Goal: Task Accomplishment & Management: Manage account settings

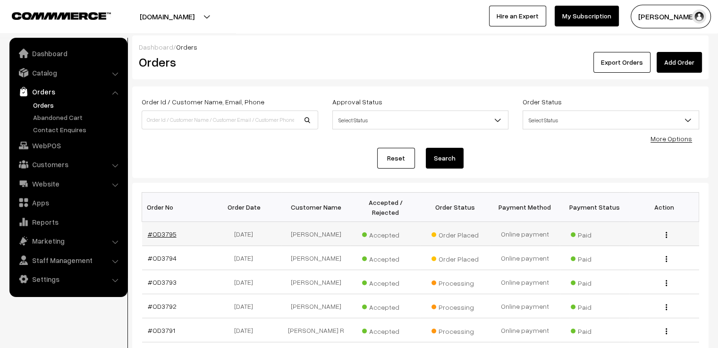
click at [168, 230] on link "#OD3795" at bounding box center [162, 234] width 29 height 8
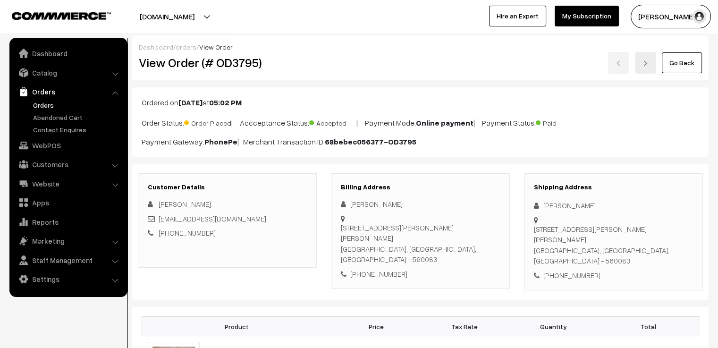
click at [646, 69] on link at bounding box center [645, 63] width 21 height 22
click at [621, 68] on link at bounding box center [618, 63] width 21 height 22
click at [643, 67] on link at bounding box center [645, 63] width 21 height 22
click at [679, 59] on link "Go Back" at bounding box center [682, 62] width 40 height 21
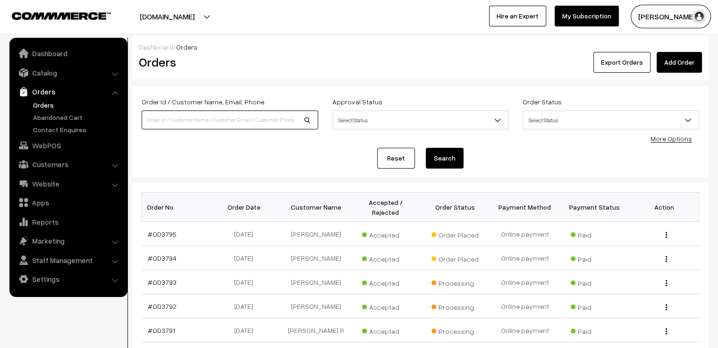
click at [239, 120] on input at bounding box center [230, 119] width 176 height 19
click at [235, 122] on input at bounding box center [230, 119] width 176 height 19
type input "od3675"
click at [426, 148] on button "Search" at bounding box center [445, 158] width 38 height 21
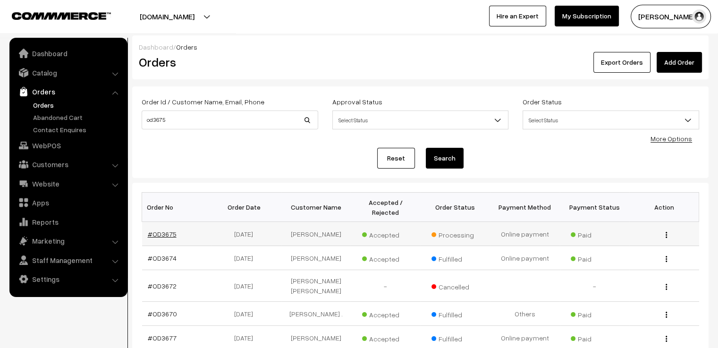
click at [158, 230] on link "#OD3675" at bounding box center [162, 234] width 29 height 8
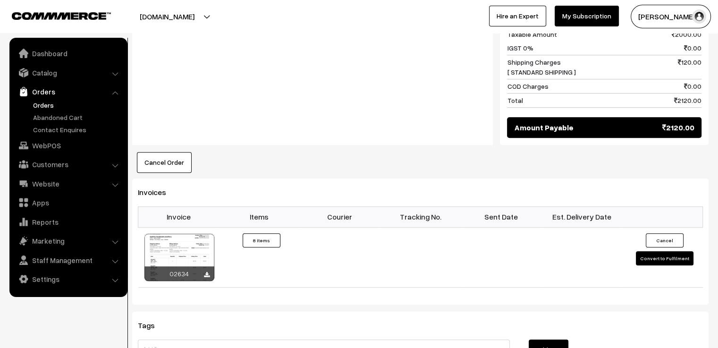
scroll to position [844, 0]
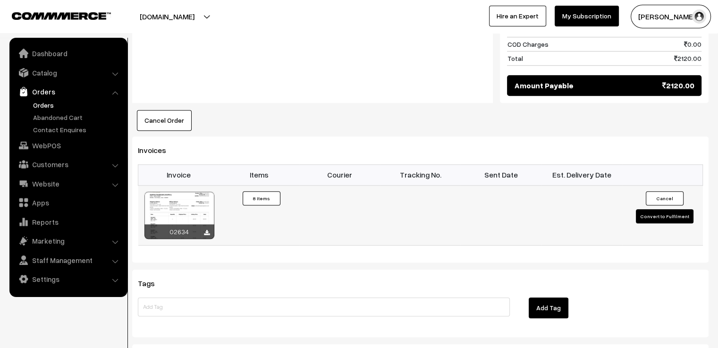
click at [202, 198] on div at bounding box center [179, 215] width 70 height 47
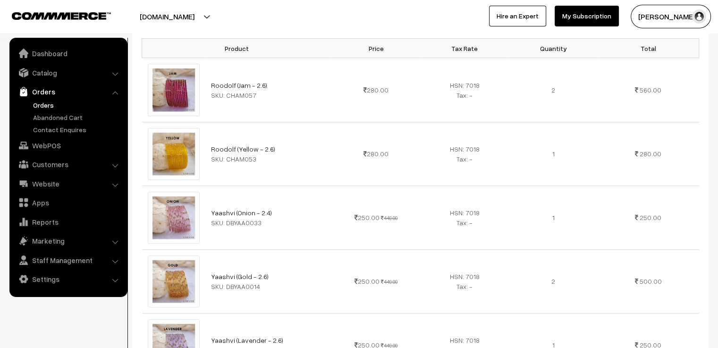
scroll to position [0, 0]
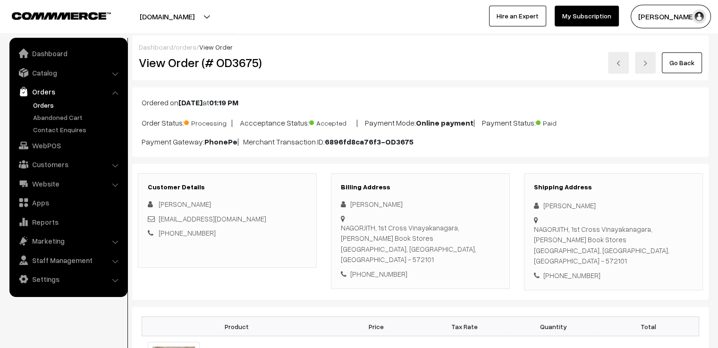
click at [689, 63] on link "Go Back" at bounding box center [682, 62] width 40 height 21
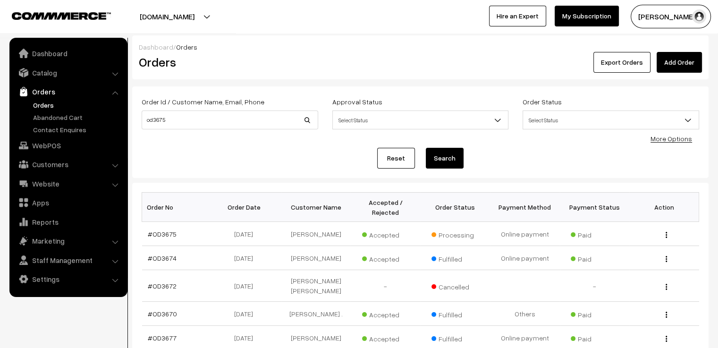
click at [544, 120] on span "Select Status" at bounding box center [611, 120] width 176 height 17
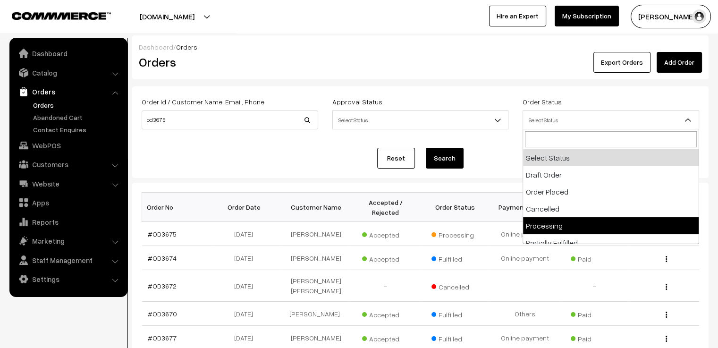
select select "5"
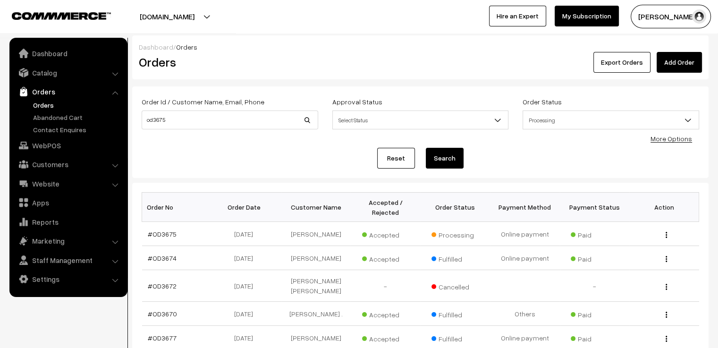
click at [454, 161] on button "Search" at bounding box center [445, 158] width 38 height 21
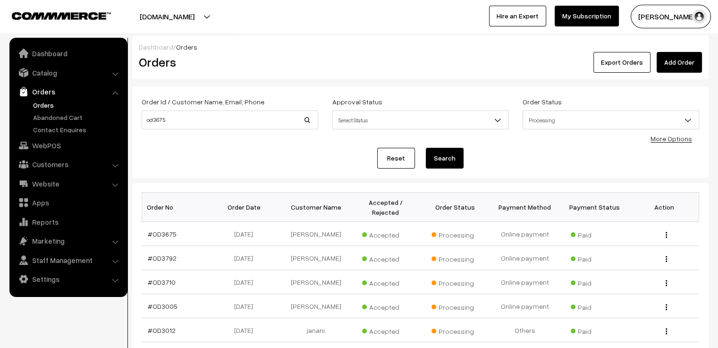
click at [399, 160] on link "Reset" at bounding box center [396, 158] width 38 height 21
click at [589, 123] on span "Select Status" at bounding box center [611, 120] width 176 height 17
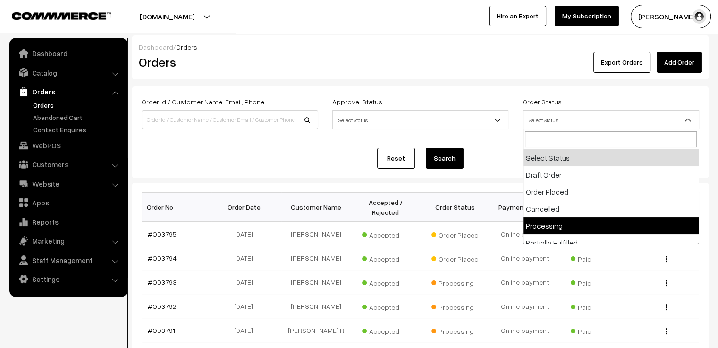
select select "5"
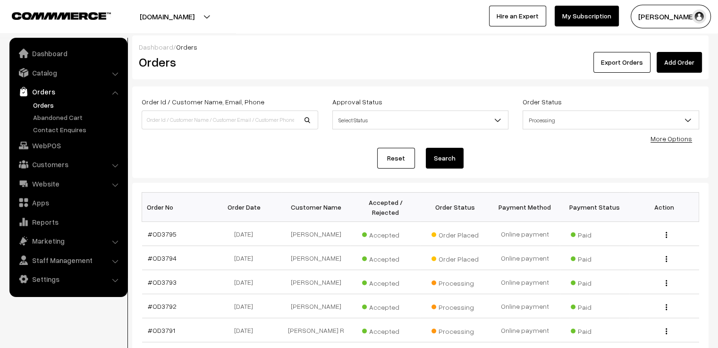
click at [453, 158] on button "Search" at bounding box center [445, 158] width 38 height 21
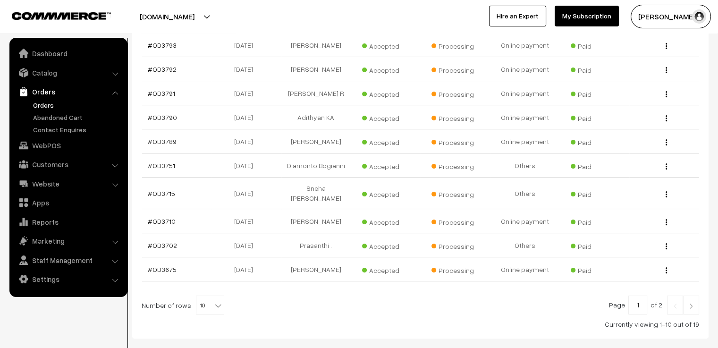
scroll to position [222, 0]
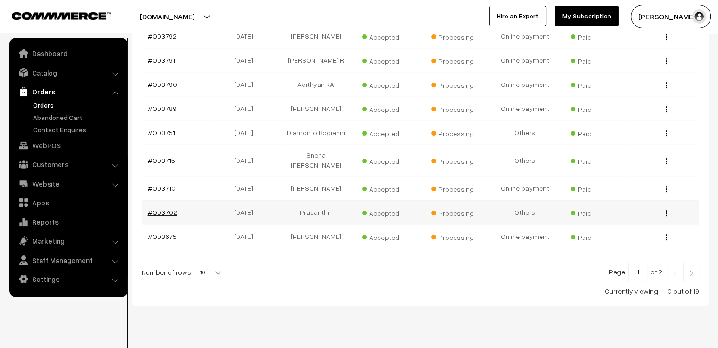
click at [166, 208] on link "#OD3702" at bounding box center [162, 212] width 29 height 8
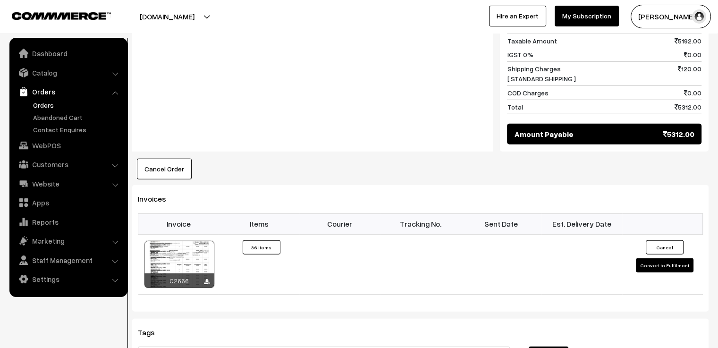
scroll to position [2688, 0]
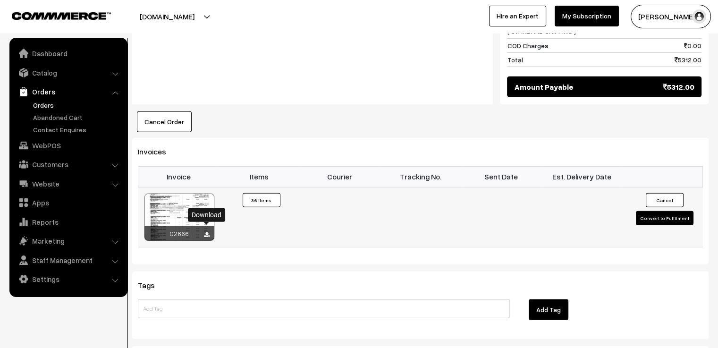
click at [206, 232] on icon at bounding box center [207, 235] width 6 height 6
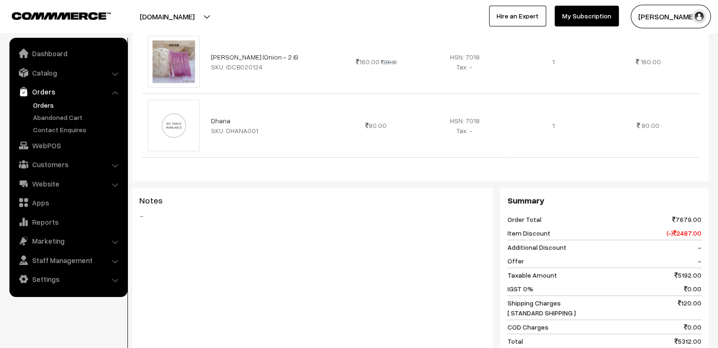
scroll to position [2690, 0]
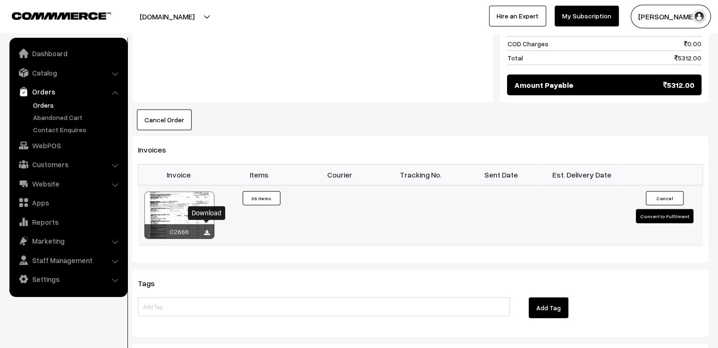
click at [654, 209] on button "Convert to Fulfilment" at bounding box center [665, 216] width 58 height 14
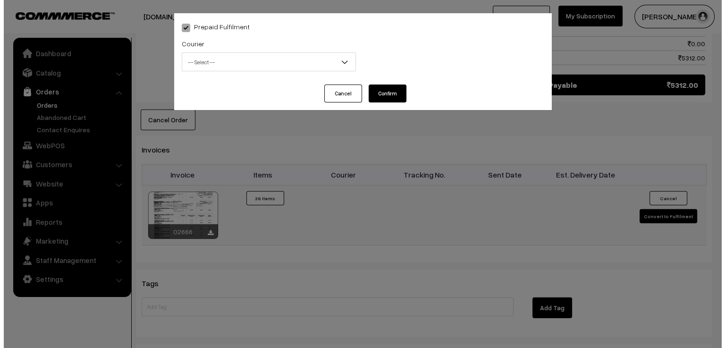
scroll to position [2718, 0]
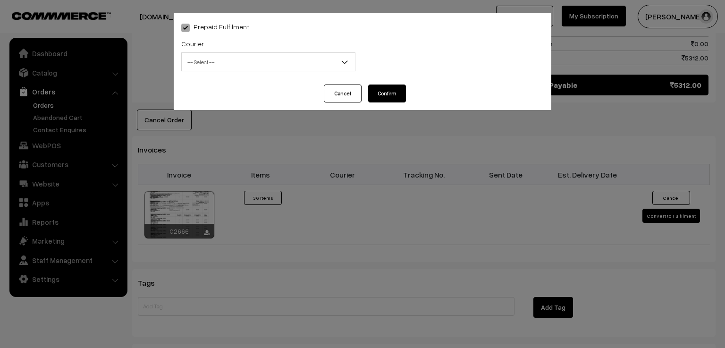
click at [305, 63] on span "-- Select --" at bounding box center [268, 62] width 173 height 17
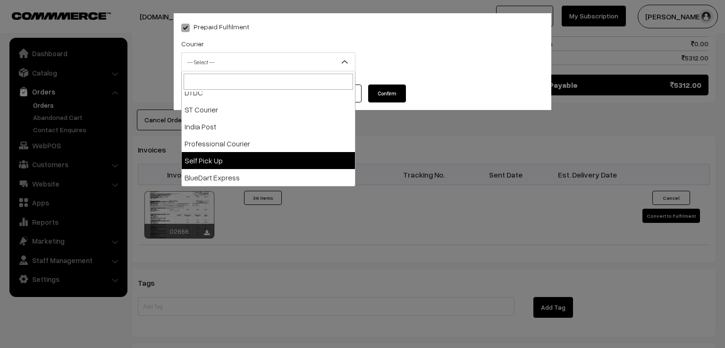
scroll to position [0, 0]
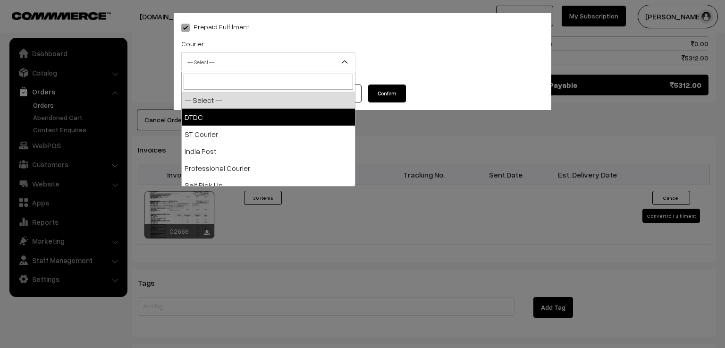
select select "1"
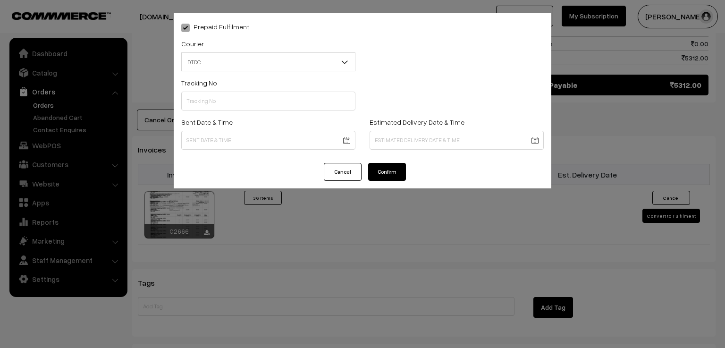
click at [394, 172] on button "Confirm" at bounding box center [387, 172] width 38 height 18
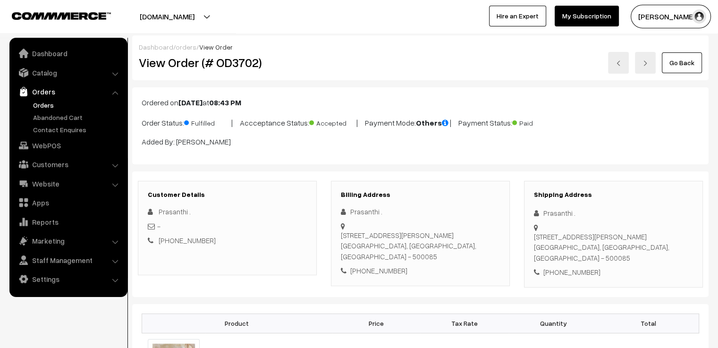
click at [623, 67] on link at bounding box center [618, 63] width 21 height 22
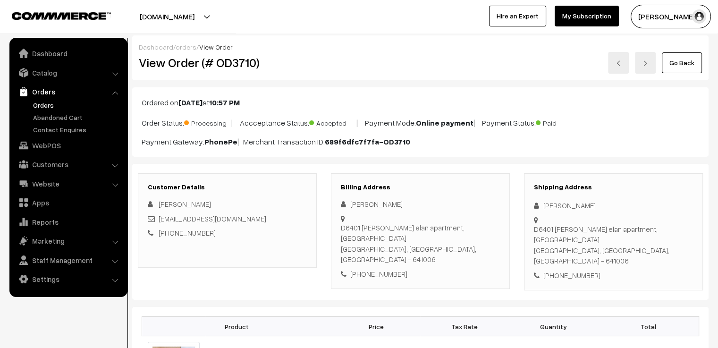
click at [616, 63] on img at bounding box center [618, 63] width 6 height 6
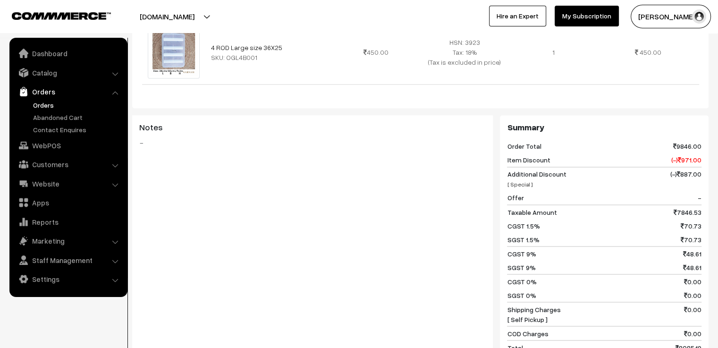
scroll to position [1776, 0]
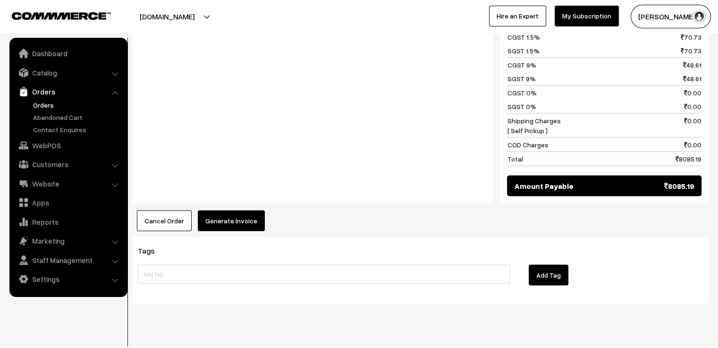
click at [239, 210] on button "Generate Invoice" at bounding box center [231, 220] width 67 height 21
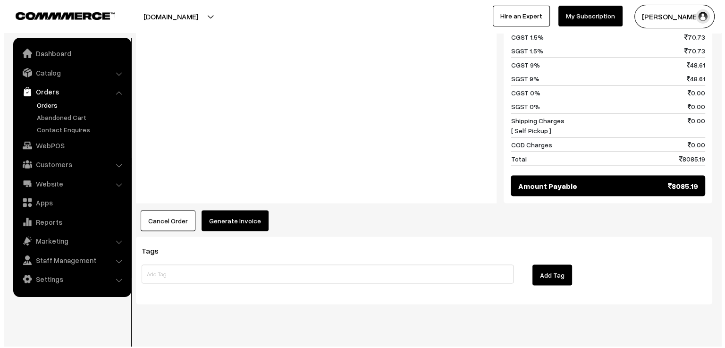
scroll to position [1793, 0]
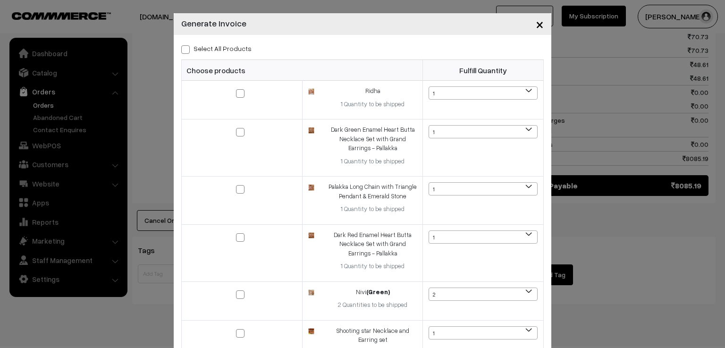
click at [218, 50] on label "Select All Products" at bounding box center [216, 48] width 70 height 10
click at [187, 50] on input "Select All Products" at bounding box center [184, 48] width 6 height 6
checkbox input "true"
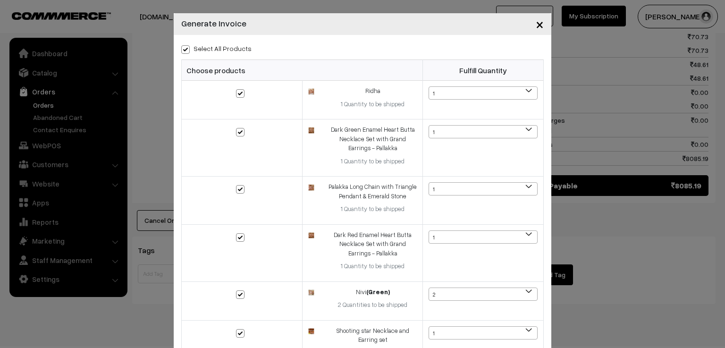
checkbox input "true"
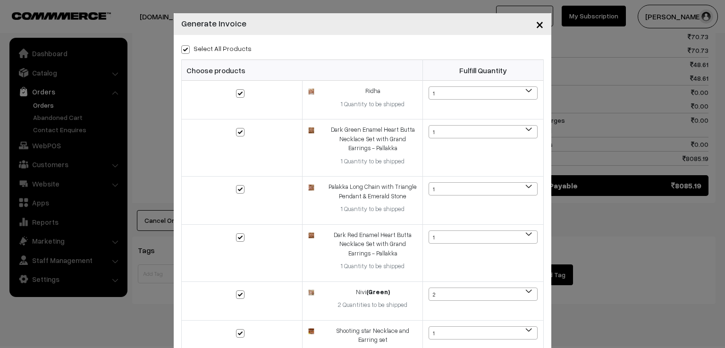
checkbox input "true"
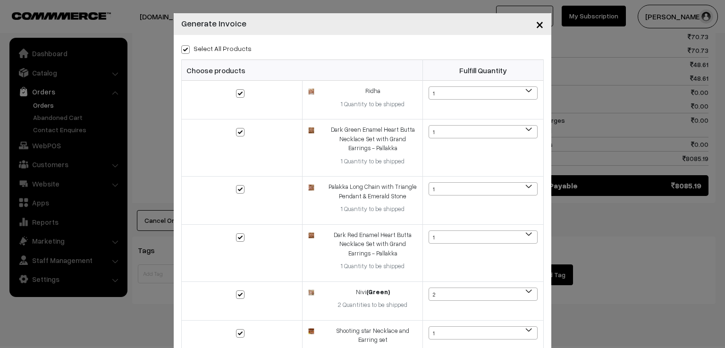
checkbox input "true"
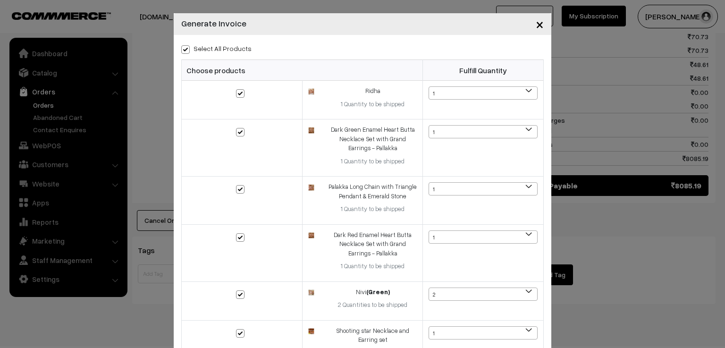
checkbox input "true"
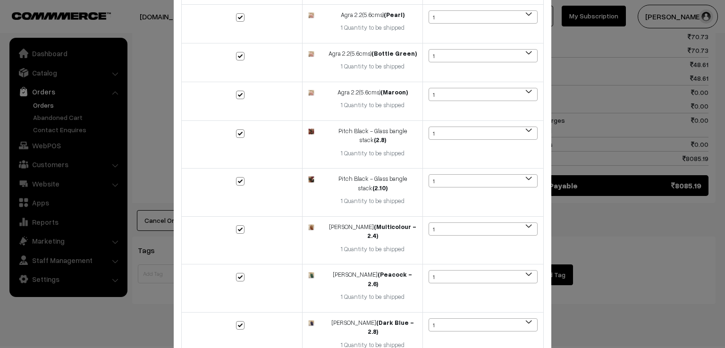
scroll to position [697, 0]
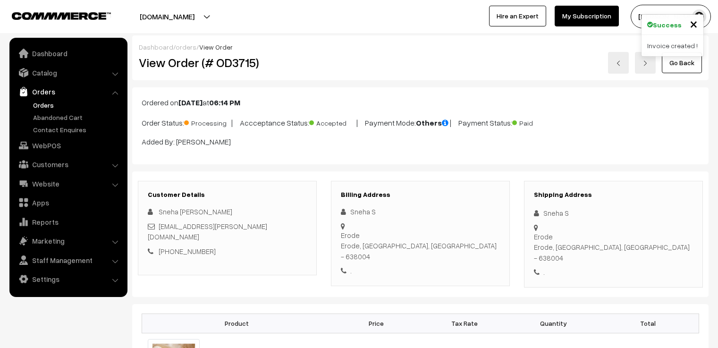
scroll to position [1776, 0]
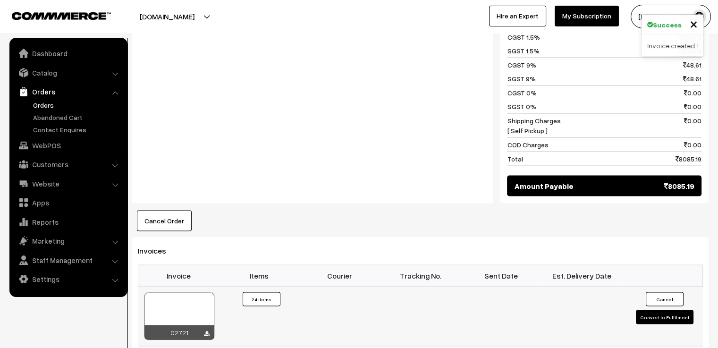
click at [667, 310] on button "Convert to Fulfilment" at bounding box center [665, 317] width 58 height 14
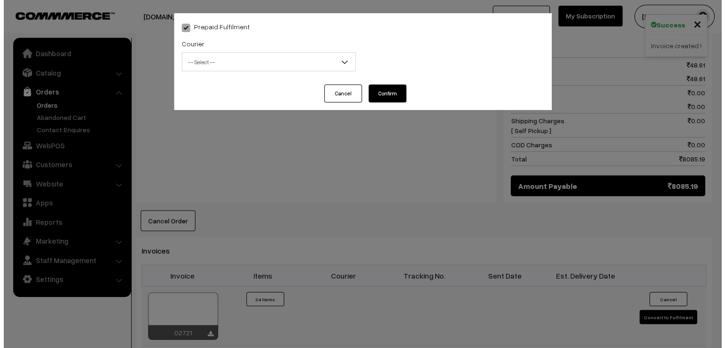
scroll to position [1793, 0]
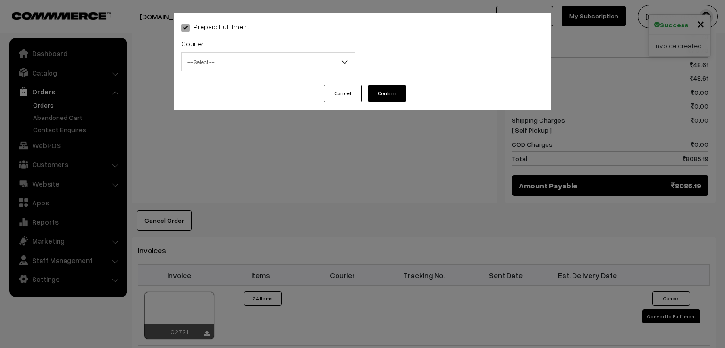
click at [279, 64] on span "-- Select --" at bounding box center [268, 62] width 173 height 17
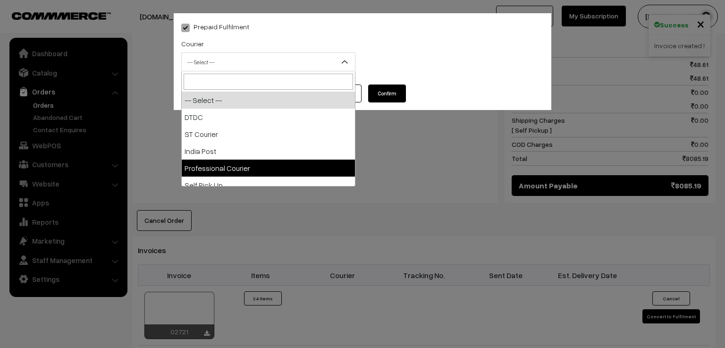
scroll to position [25, 0]
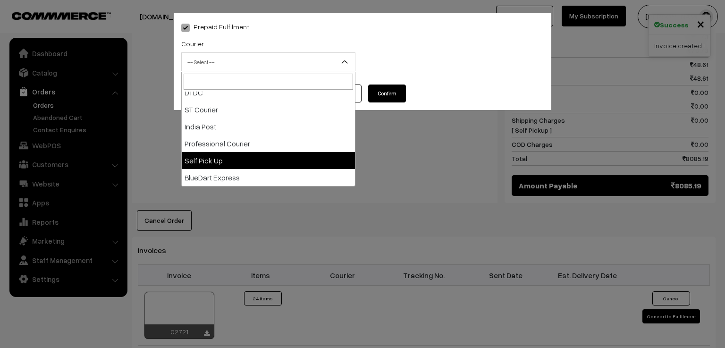
select select "5"
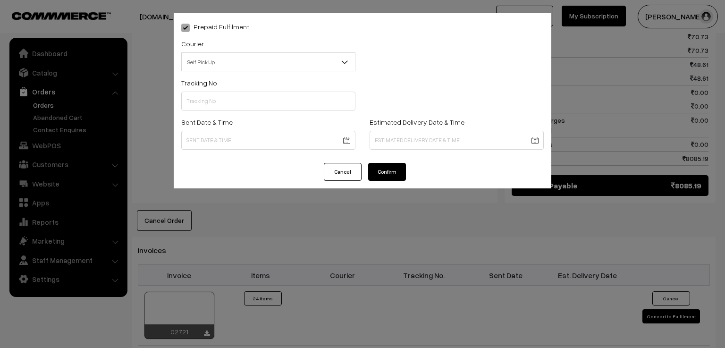
drag, startPoint x: 388, startPoint y: 172, endPoint x: 388, endPoint y: 180, distance: 8.5
click at [388, 172] on button "Confirm" at bounding box center [387, 172] width 38 height 18
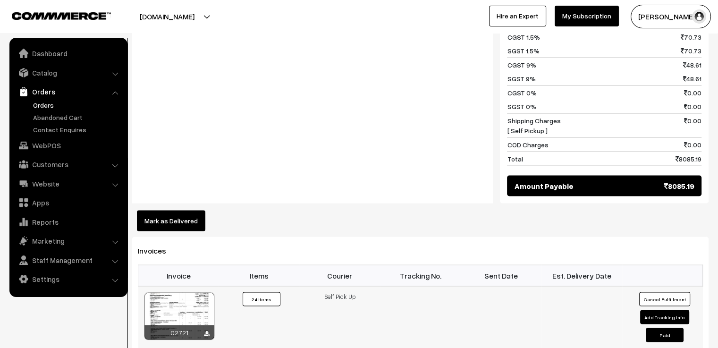
click at [206, 317] on div at bounding box center [179, 315] width 70 height 47
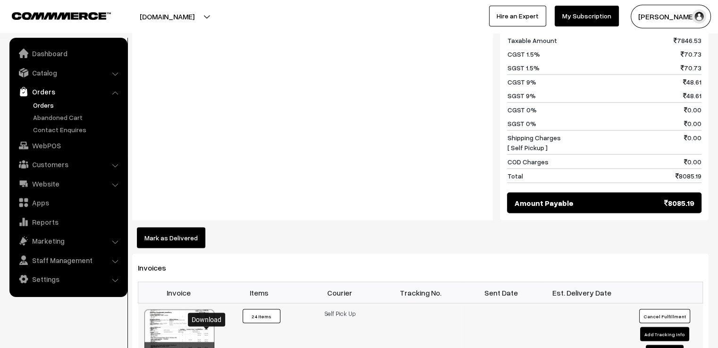
click at [205, 347] on icon at bounding box center [207, 350] width 6 height 6
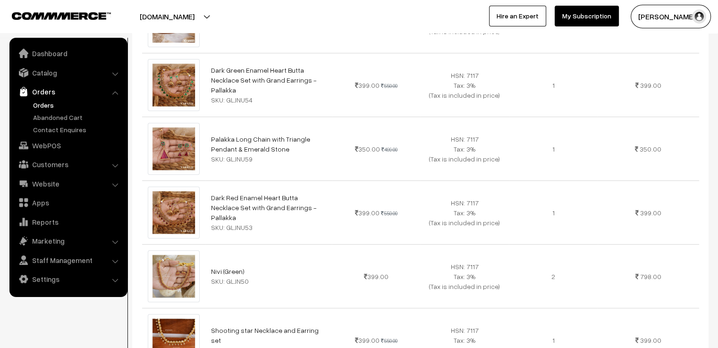
scroll to position [0, 0]
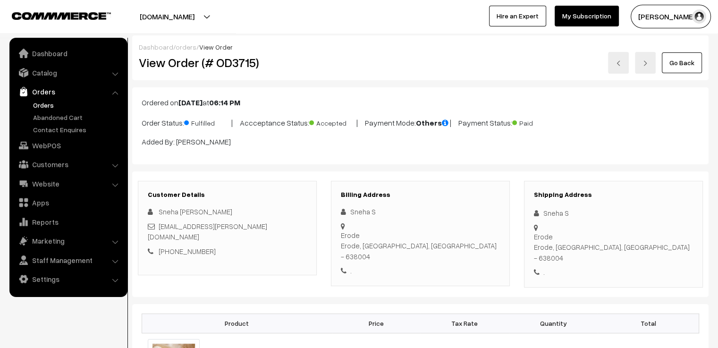
click at [618, 67] on link at bounding box center [618, 63] width 21 height 22
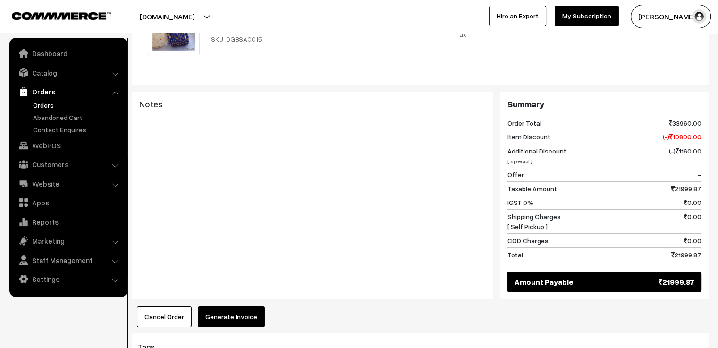
scroll to position [3426, 0]
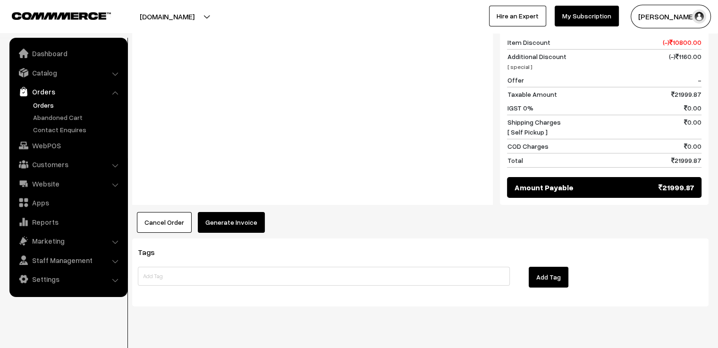
click at [240, 212] on button "Generate Invoice" at bounding box center [231, 222] width 67 height 21
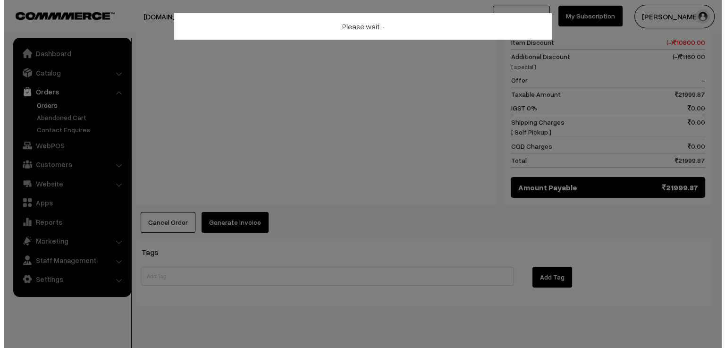
scroll to position [3465, 0]
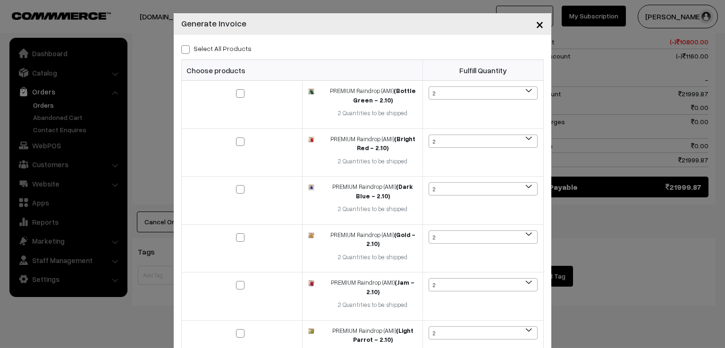
click at [228, 52] on label "Select All Products" at bounding box center [216, 48] width 70 height 10
click at [187, 51] on input "Select All Products" at bounding box center [184, 48] width 6 height 6
checkbox input "true"
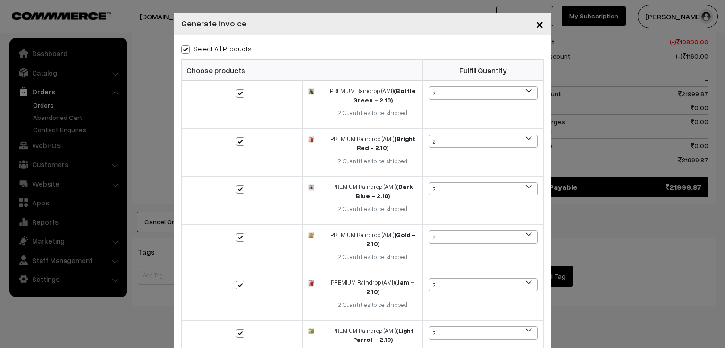
checkbox input "true"
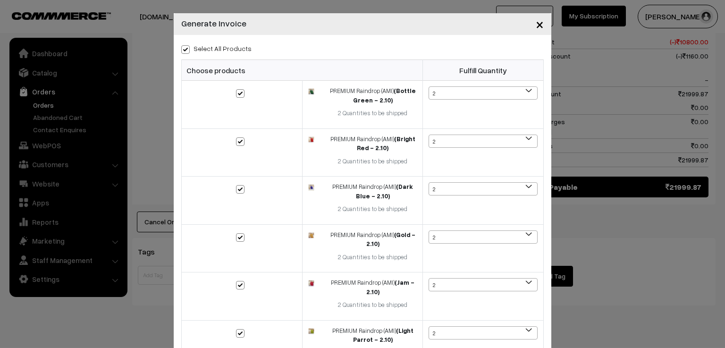
checkbox input "true"
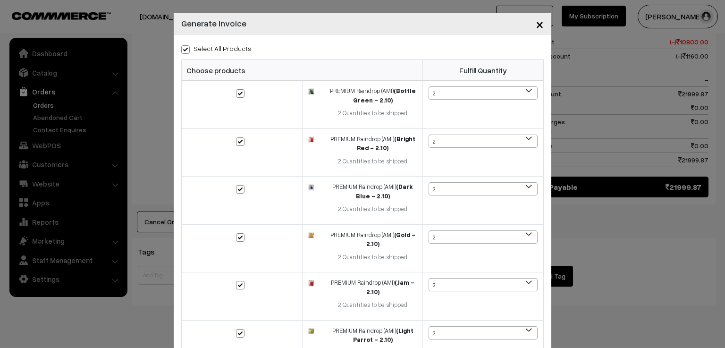
checkbox input "true"
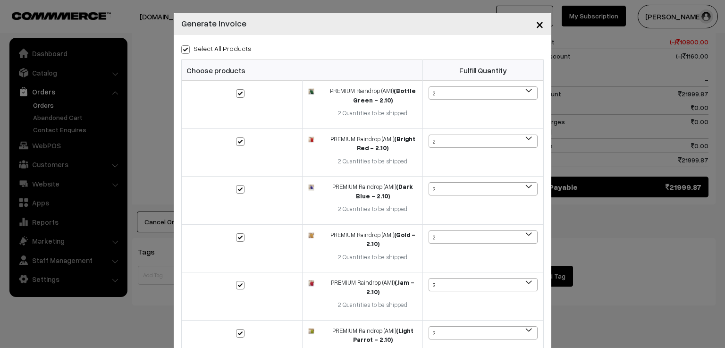
checkbox input "true"
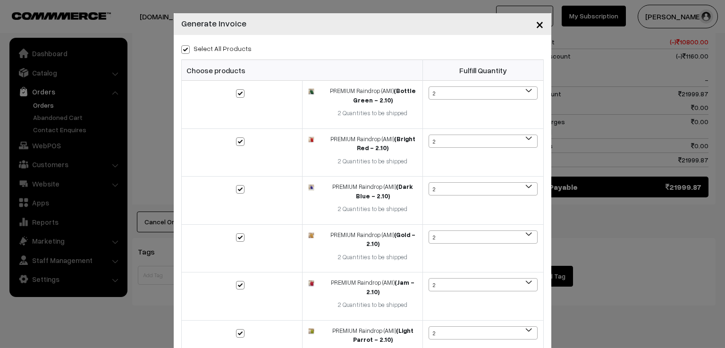
checkbox input "true"
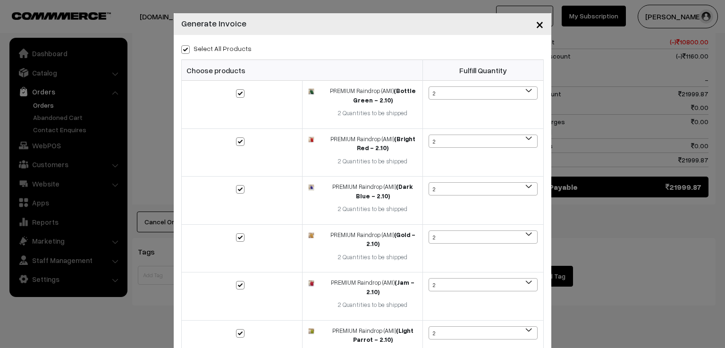
checkbox input "true"
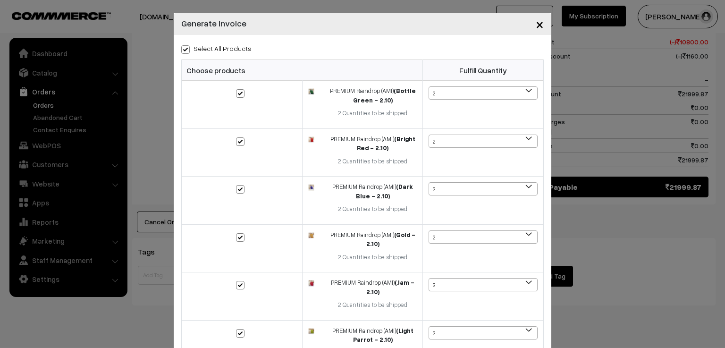
checkbox input "true"
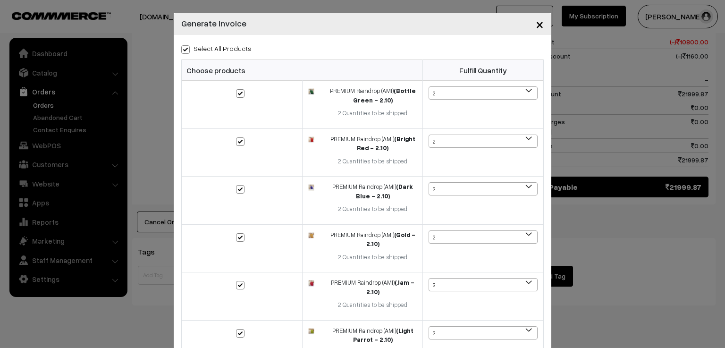
checkbox input "true"
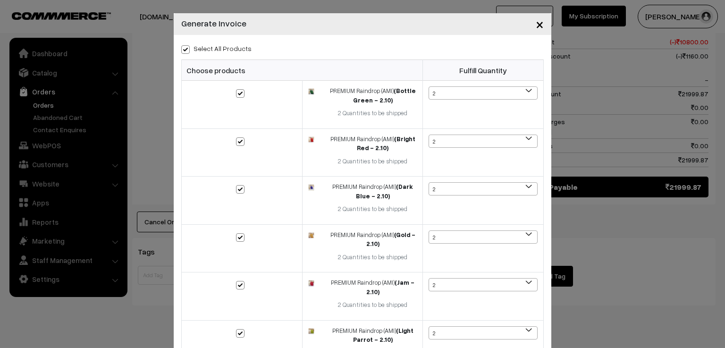
checkbox input "true"
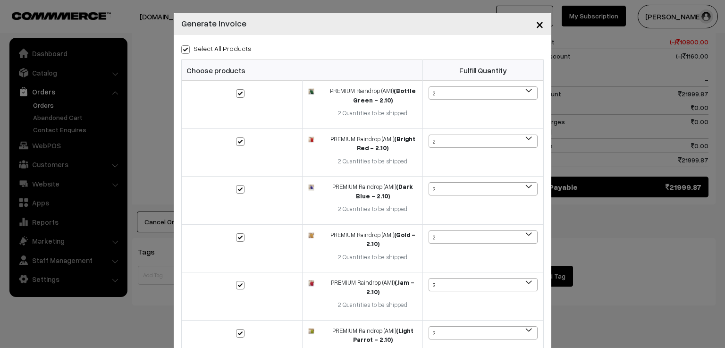
checkbox input "true"
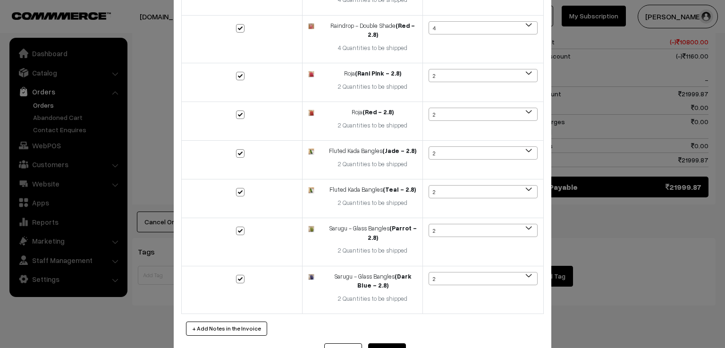
scroll to position [2061, 0]
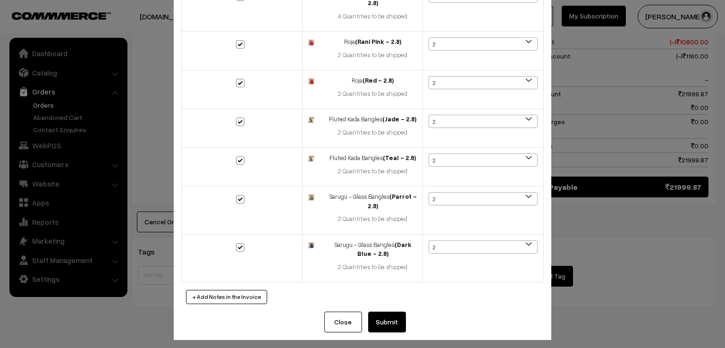
click at [389, 319] on button "Submit" at bounding box center [387, 321] width 38 height 21
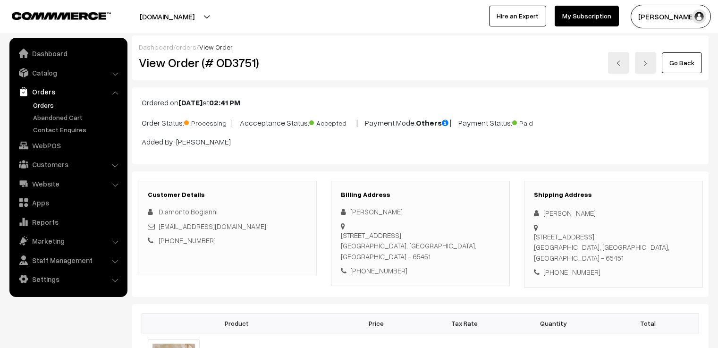
scroll to position [3426, 0]
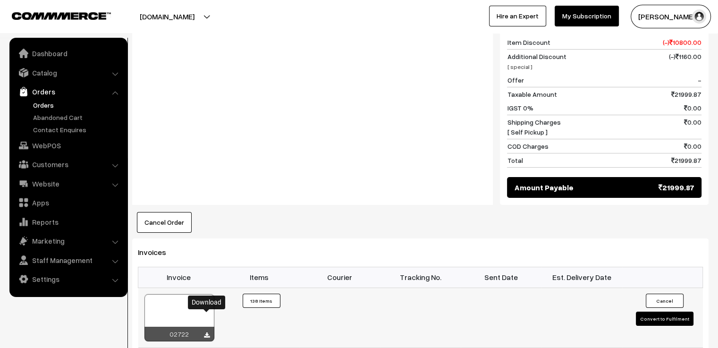
click at [207, 332] on icon at bounding box center [207, 335] width 6 height 6
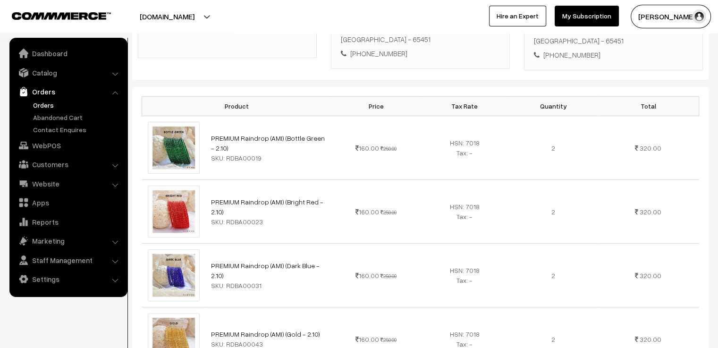
scroll to position [0, 0]
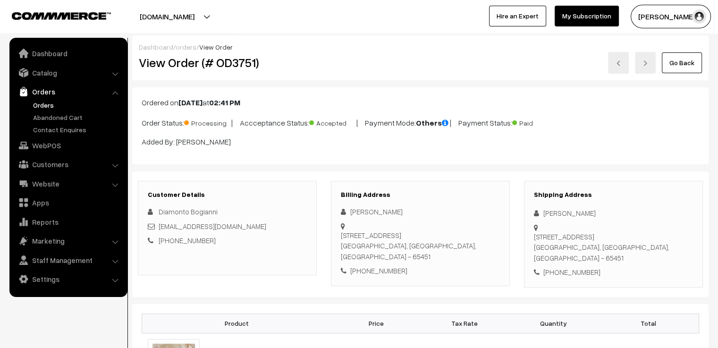
click at [685, 64] on link "Go Back" at bounding box center [682, 62] width 40 height 21
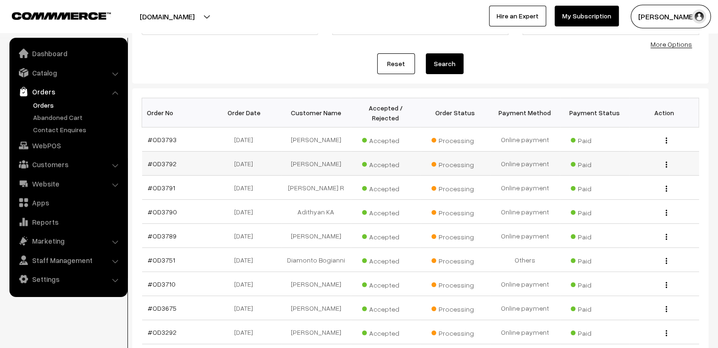
scroll to position [189, 0]
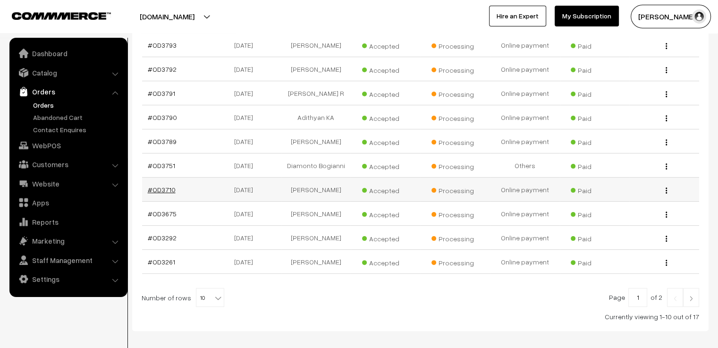
click at [168, 185] on link "#OD3710" at bounding box center [162, 189] width 28 height 8
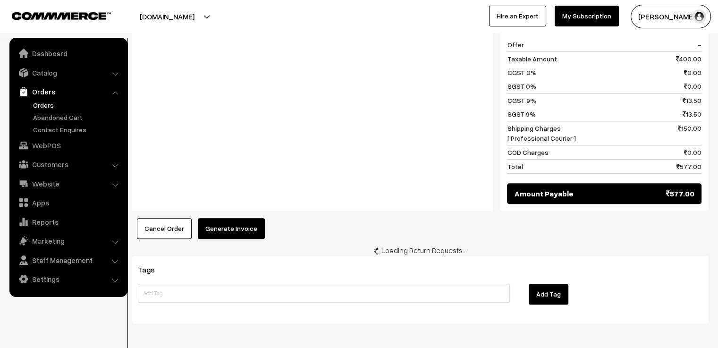
scroll to position [507, 0]
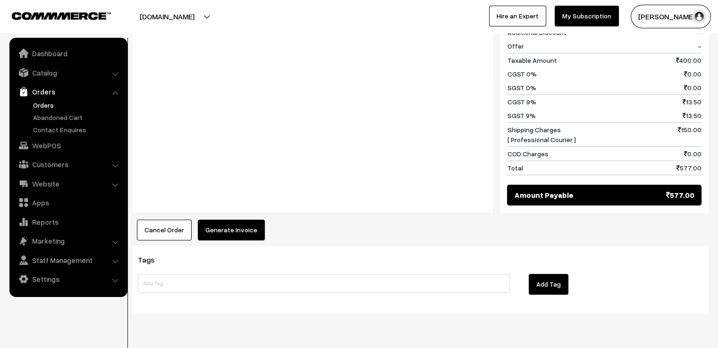
click at [244, 219] on button "Generate Invoice" at bounding box center [231, 229] width 67 height 21
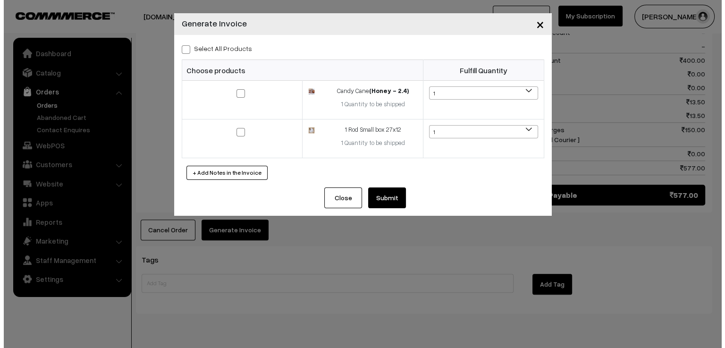
scroll to position [508, 0]
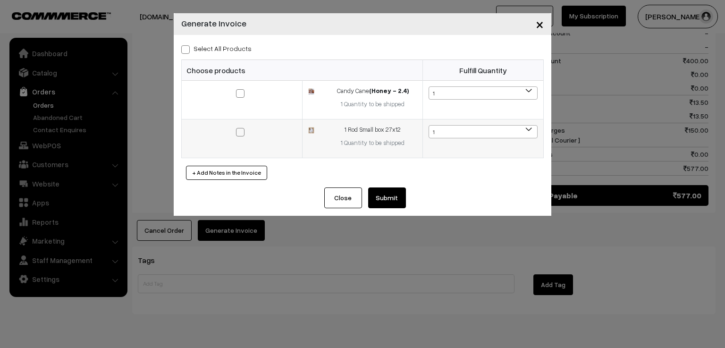
click at [240, 128] on span at bounding box center [240, 132] width 8 height 8
click at [237, 128] on input "checkbox" at bounding box center [234, 126] width 6 height 6
checkbox input "true"
click at [241, 91] on span at bounding box center [240, 93] width 8 height 8
click at [237, 90] on input "checkbox" at bounding box center [234, 87] width 6 height 6
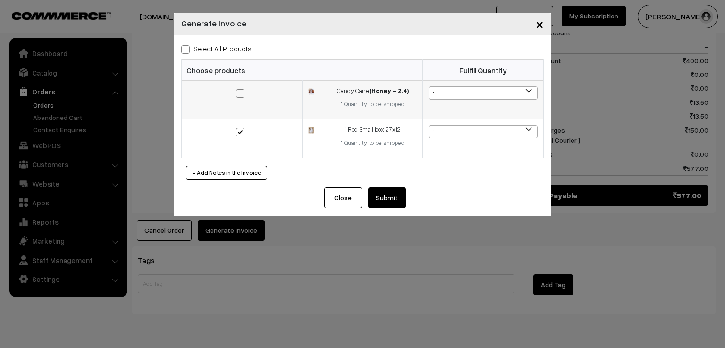
checkbox input "true"
click at [235, 173] on button "+ Add Notes in the Invoice" at bounding box center [226, 173] width 81 height 14
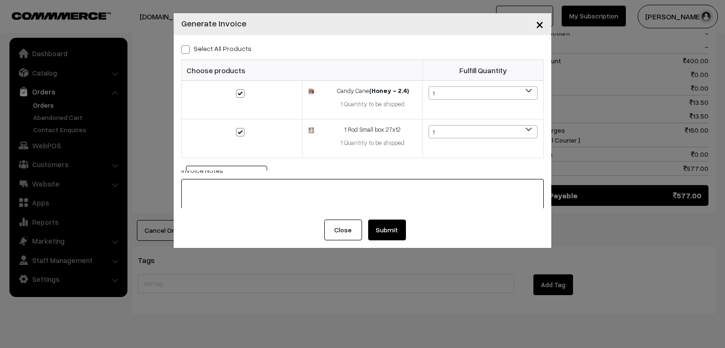
scroll to position [0, 0]
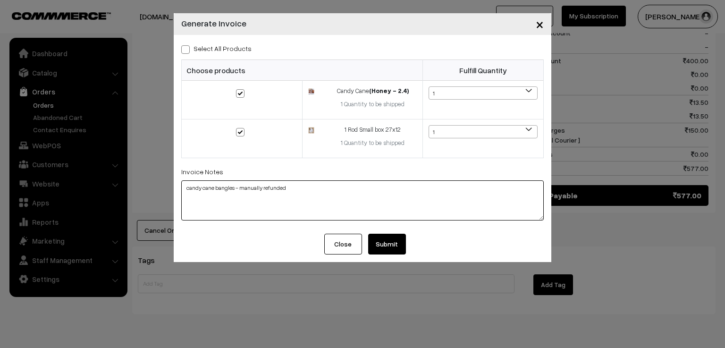
type textarea "candy cane bangles - manually refunded"
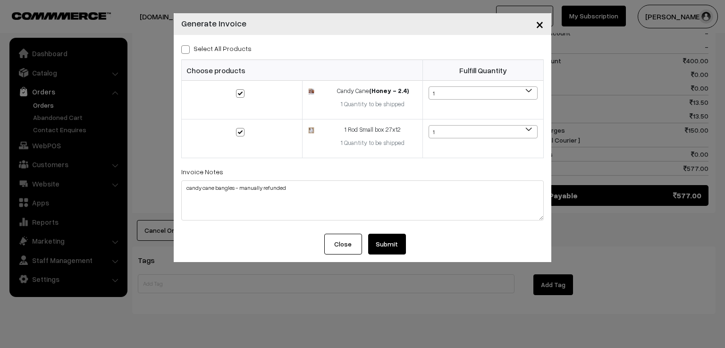
click at [393, 243] on button "Submit" at bounding box center [387, 244] width 38 height 21
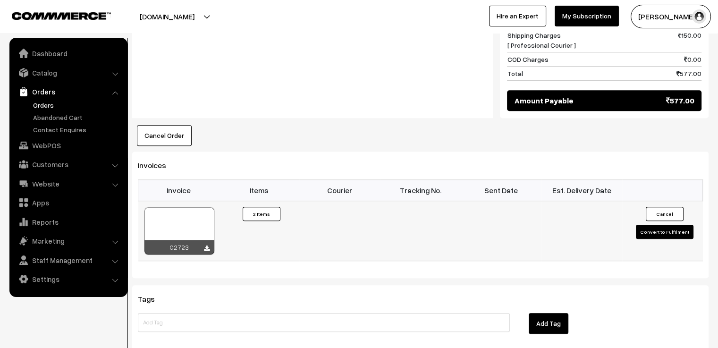
scroll to position [599, 0]
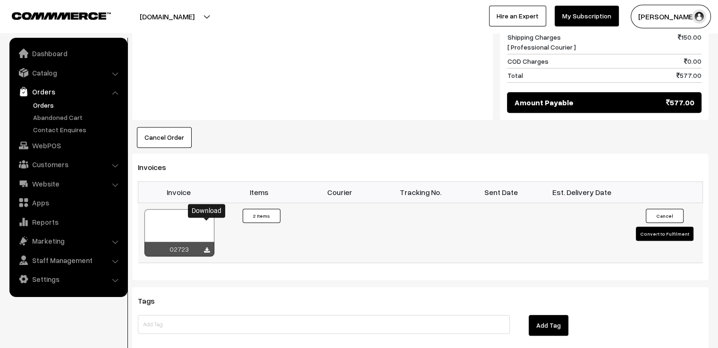
click at [207, 247] on icon at bounding box center [207, 250] width 6 height 6
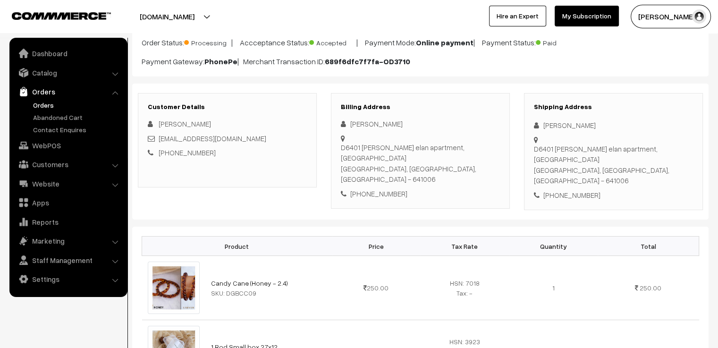
scroll to position [0, 0]
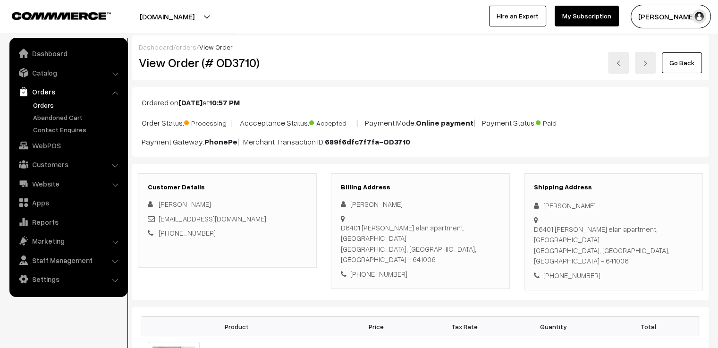
click at [691, 66] on link "Go Back" at bounding box center [682, 62] width 40 height 21
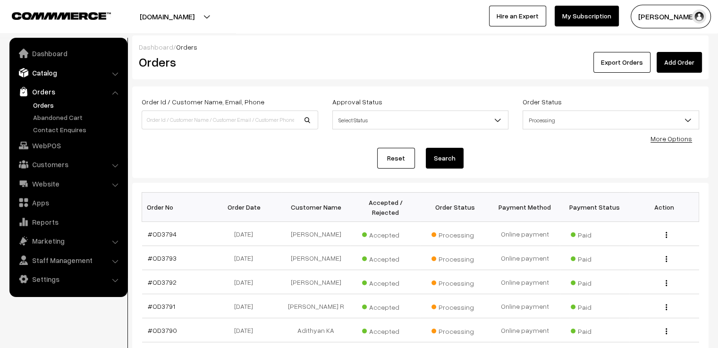
click at [48, 70] on link "Catalog" at bounding box center [68, 72] width 112 height 17
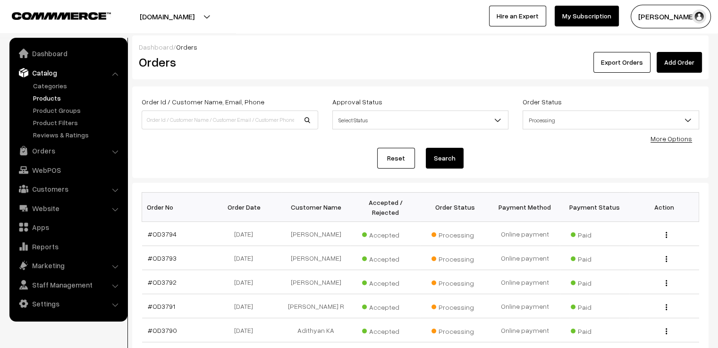
click at [48, 93] on link "Products" at bounding box center [77, 98] width 93 height 10
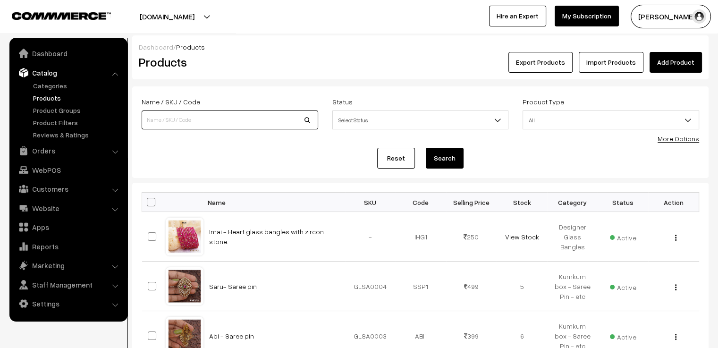
click at [184, 121] on input at bounding box center [230, 119] width 176 height 19
type input "pastel"
click at [426, 148] on button "Search" at bounding box center [445, 158] width 38 height 21
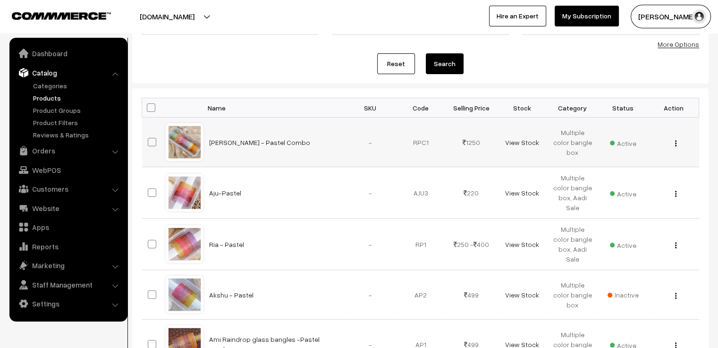
scroll to position [189, 0]
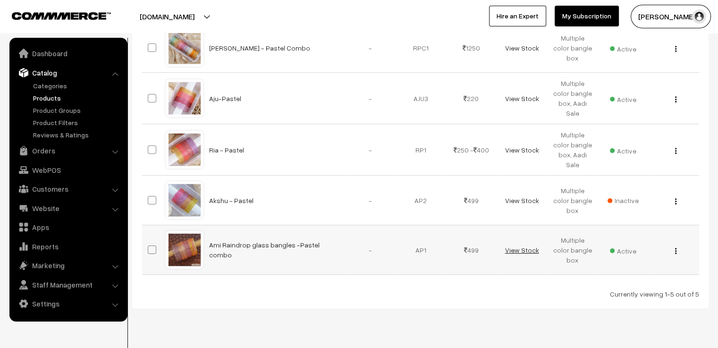
click at [512, 246] on link "View Stock" at bounding box center [521, 250] width 34 height 8
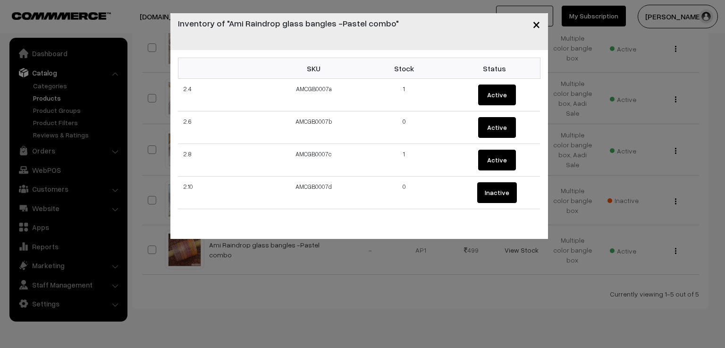
click at [537, 29] on span "×" at bounding box center [536, 23] width 8 height 17
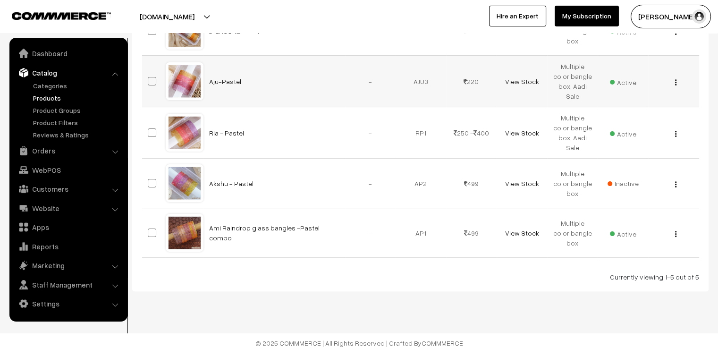
scroll to position [0, 0]
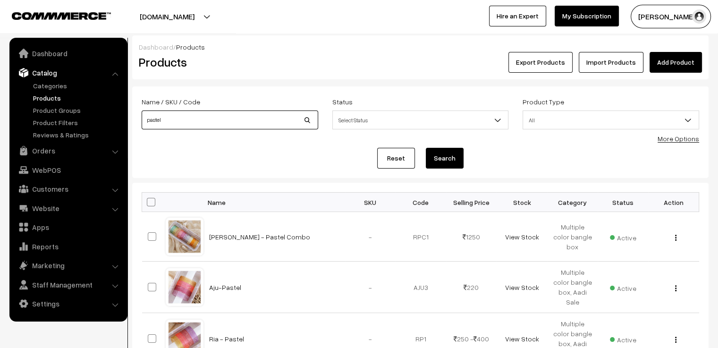
drag, startPoint x: 197, startPoint y: 118, endPoint x: 139, endPoint y: 120, distance: 58.6
click at [139, 120] on div "Name / SKU / Code pastel" at bounding box center [229, 115] width 191 height 39
type input "yaashvi"
click at [426, 148] on button "Search" at bounding box center [445, 158] width 38 height 21
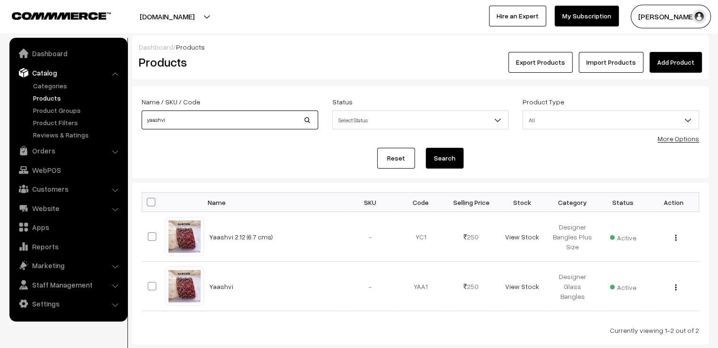
drag, startPoint x: 169, startPoint y: 121, endPoint x: 131, endPoint y: 123, distance: 38.2
click at [131, 123] on div "Dashboard / Products Products Export Products Import Products Add Product Name …" at bounding box center [359, 189] width 718 height 309
type input "vastra"
click at [426, 148] on button "Search" at bounding box center [445, 158] width 38 height 21
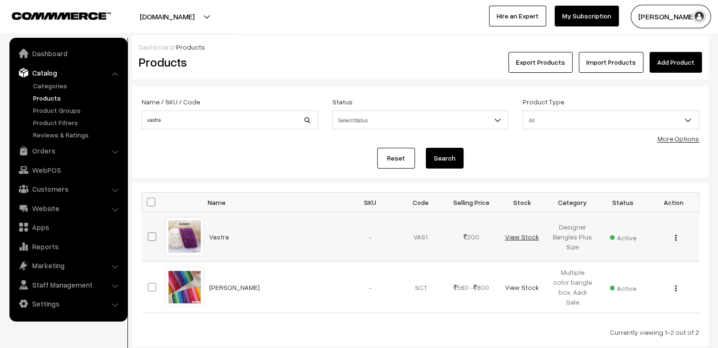
click at [526, 237] on link "View Stock" at bounding box center [521, 237] width 34 height 8
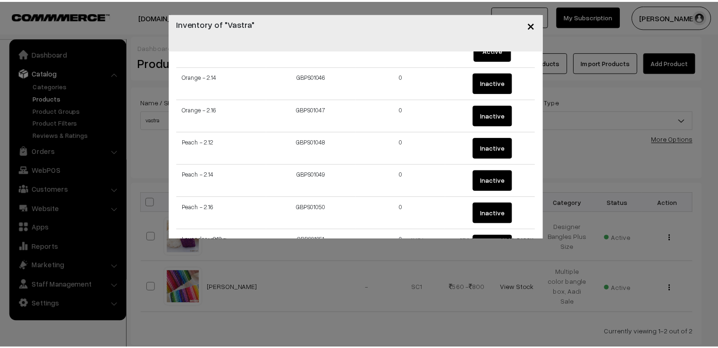
scroll to position [1791, 0]
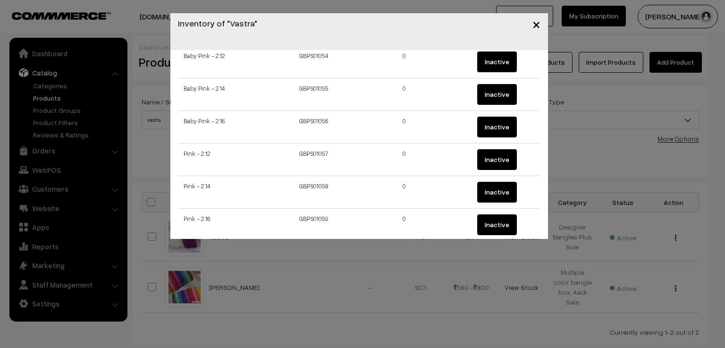
click at [535, 22] on span "×" at bounding box center [536, 23] width 8 height 17
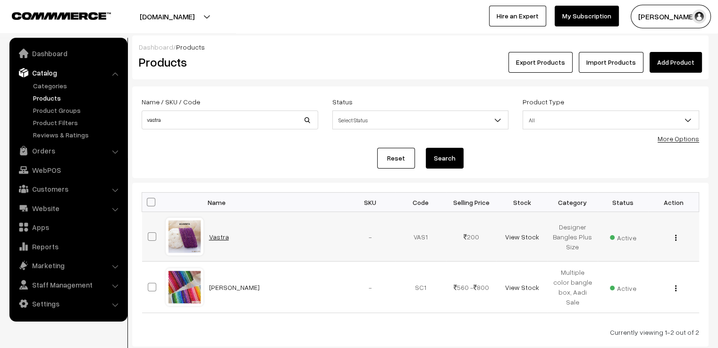
click at [213, 235] on link "Vastra" at bounding box center [219, 237] width 20 height 8
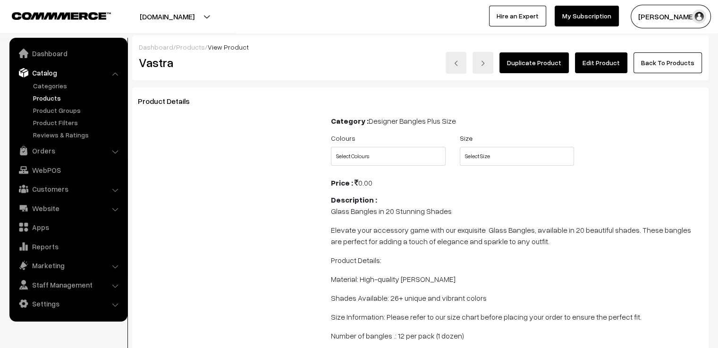
click at [607, 62] on link "Edit Product" at bounding box center [601, 62] width 52 height 21
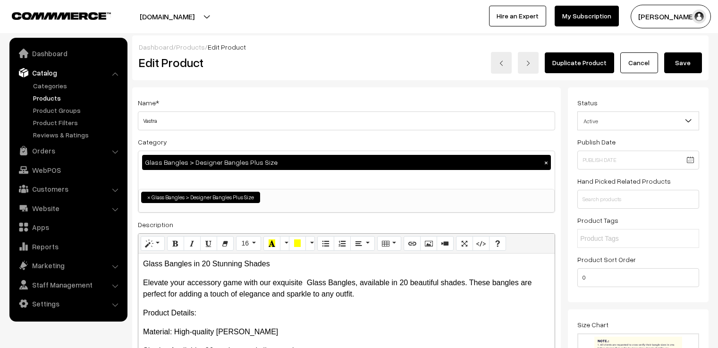
scroll to position [566, 0]
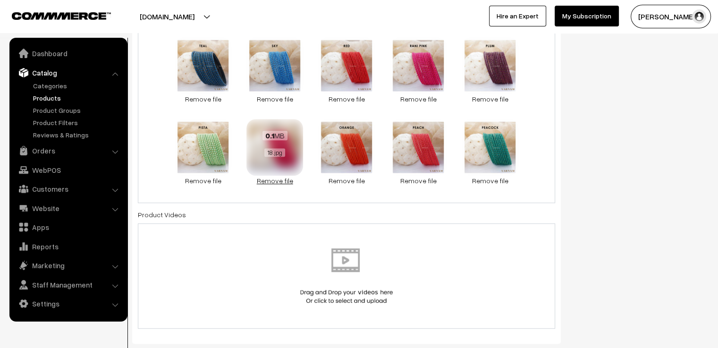
click at [271, 181] on link "Remove file" at bounding box center [274, 181] width 57 height 10
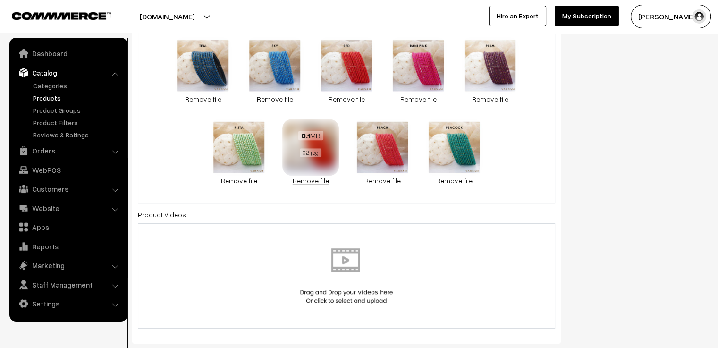
click at [308, 179] on link "Remove file" at bounding box center [310, 181] width 57 height 10
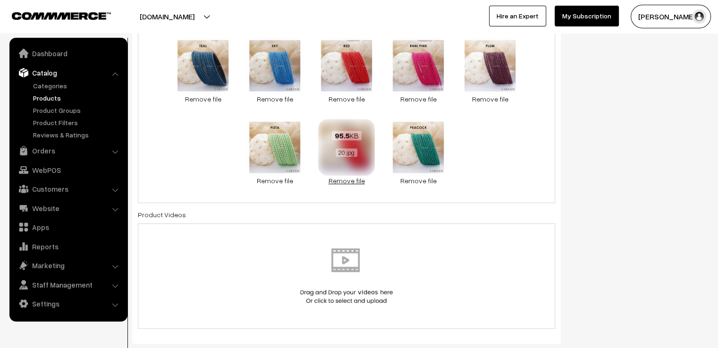
click at [349, 182] on link "Remove file" at bounding box center [346, 181] width 57 height 10
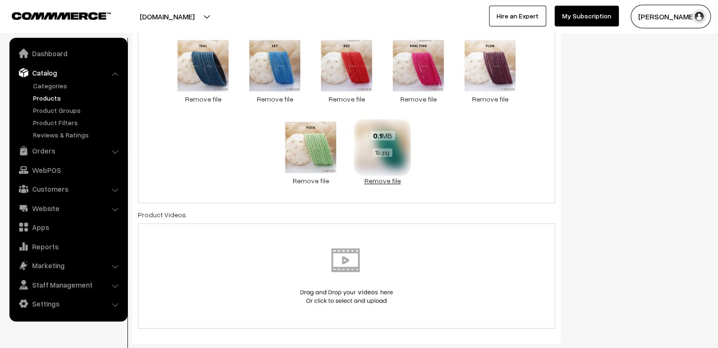
drag, startPoint x: 381, startPoint y: 181, endPoint x: 366, endPoint y: 176, distance: 16.4
click at [381, 181] on link "Remove file" at bounding box center [382, 181] width 57 height 10
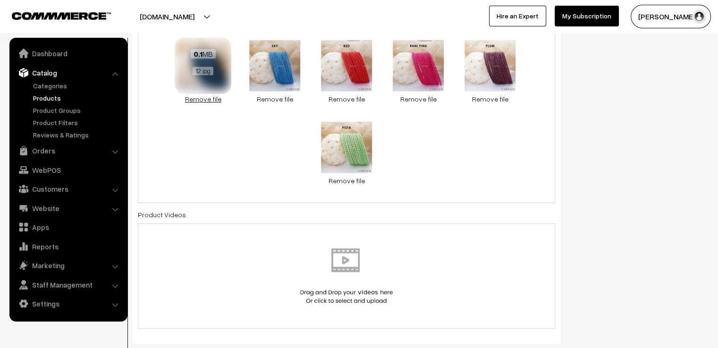
click at [208, 100] on link "Remove file" at bounding box center [203, 99] width 57 height 10
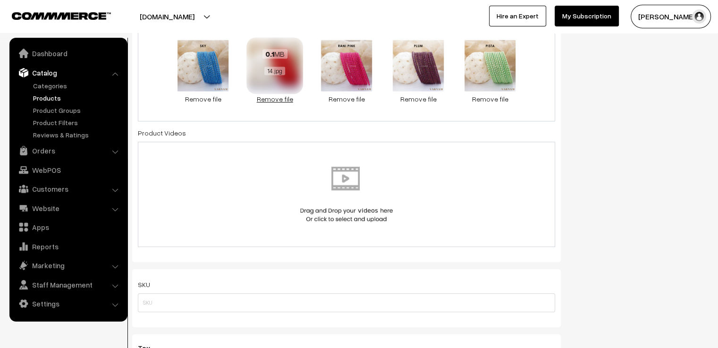
click at [267, 99] on link "Remove file" at bounding box center [274, 99] width 57 height 10
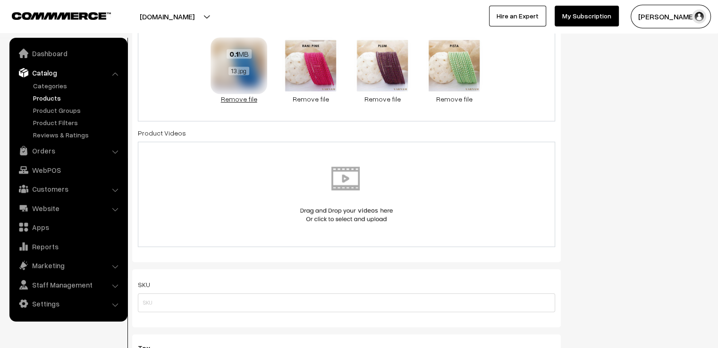
click at [235, 100] on link "Remove file" at bounding box center [238, 99] width 57 height 10
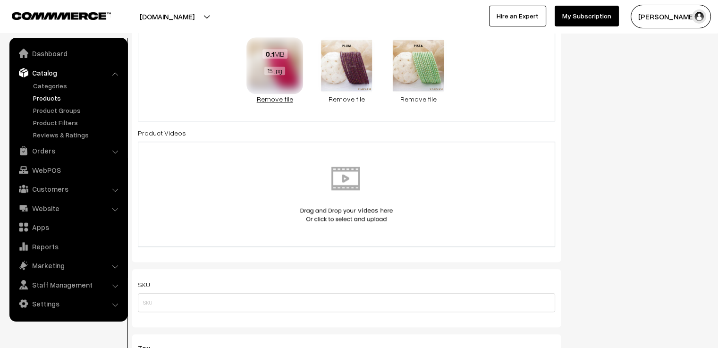
click at [277, 101] on link "Remove file" at bounding box center [274, 99] width 57 height 10
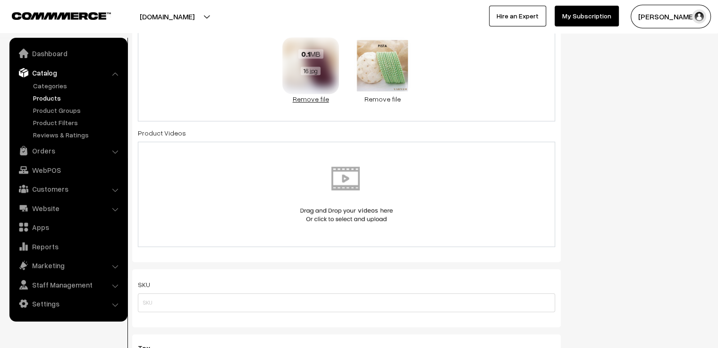
click at [314, 102] on link "Remove file" at bounding box center [310, 99] width 57 height 10
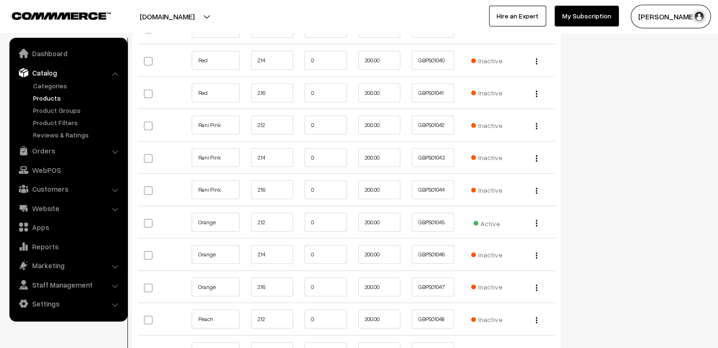
scroll to position [2312, 0]
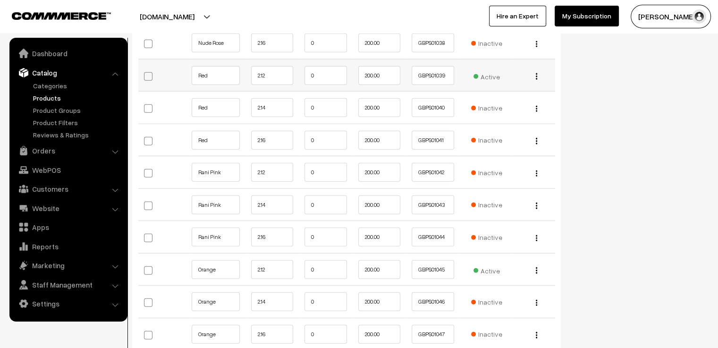
click at [150, 75] on span at bounding box center [148, 76] width 8 height 8
click at [150, 75] on input "checkbox" at bounding box center [153, 75] width 6 height 6
checkbox input "true"
click at [146, 268] on span at bounding box center [148, 270] width 8 height 8
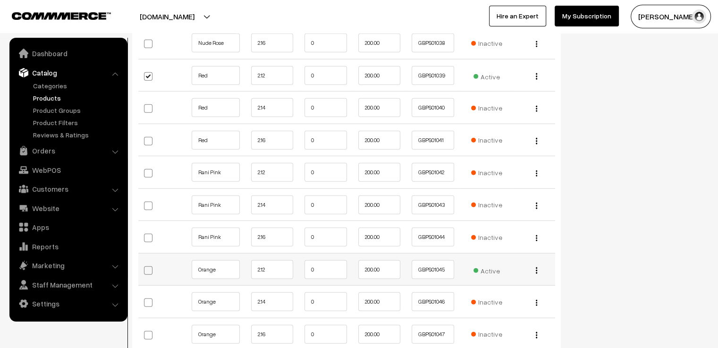
click at [150, 268] on input "checkbox" at bounding box center [153, 269] width 6 height 6
checkbox input "true"
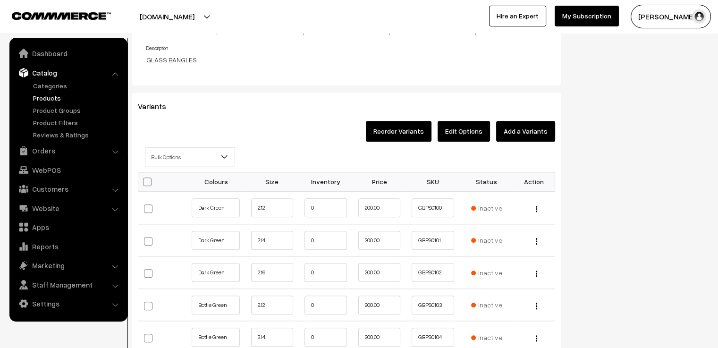
scroll to position [991, 0]
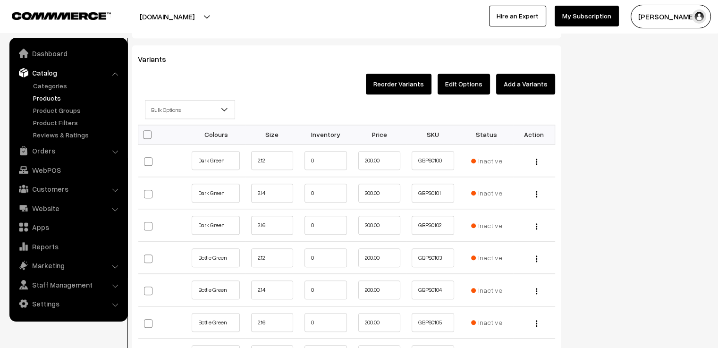
click at [182, 110] on span "Bulk Options" at bounding box center [189, 109] width 89 height 17
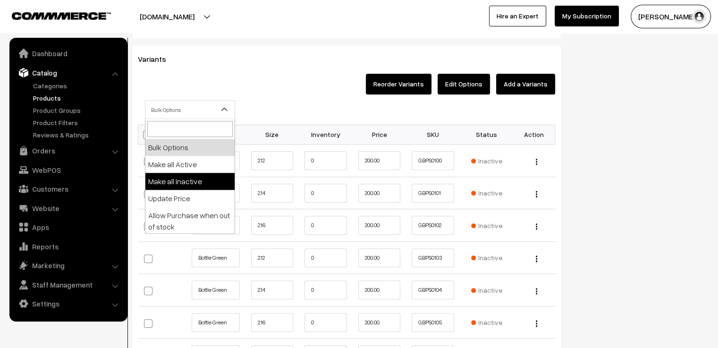
select select "inactive"
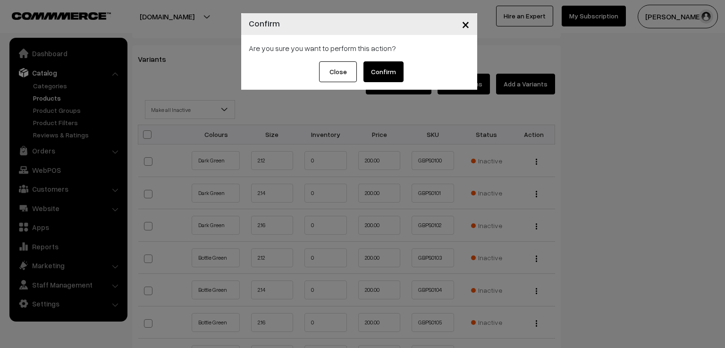
click at [386, 72] on button "Confirm" at bounding box center [383, 71] width 40 height 21
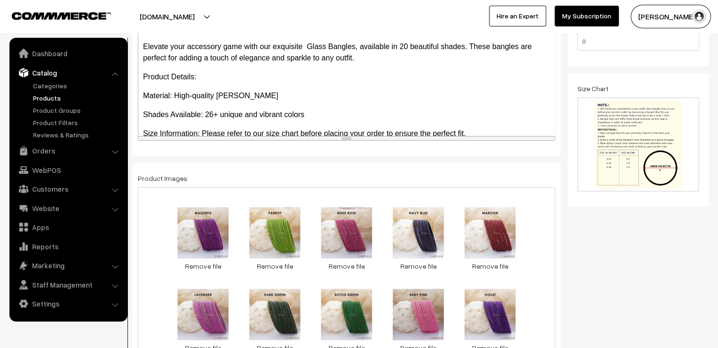
scroll to position [0, 0]
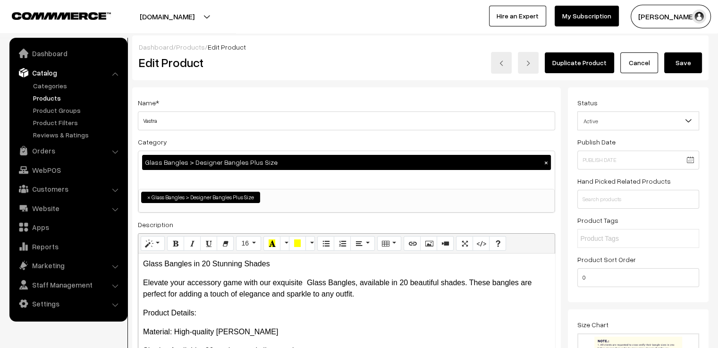
click at [683, 62] on button "Save" at bounding box center [683, 62] width 38 height 21
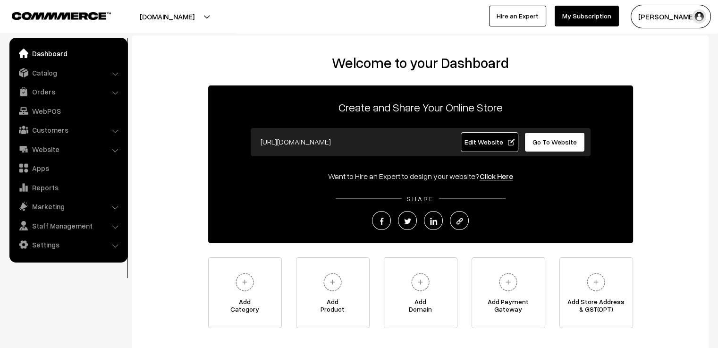
click at [86, 84] on link "Orders" at bounding box center [68, 91] width 112 height 17
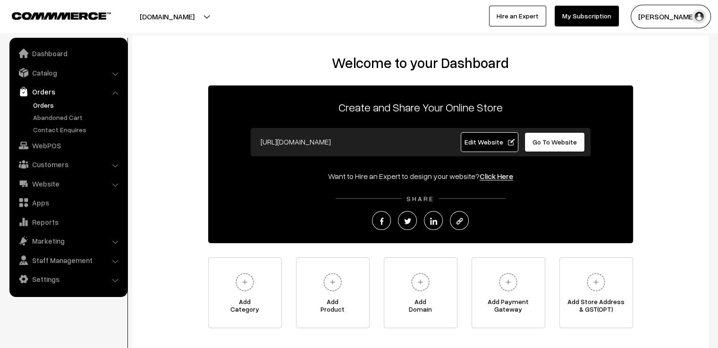
click at [86, 106] on link "Orders" at bounding box center [77, 105] width 93 height 10
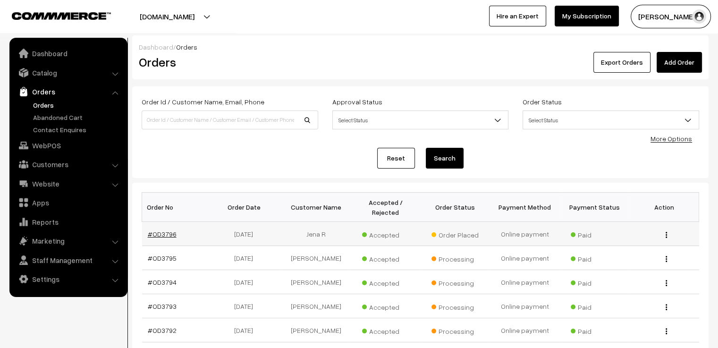
click at [171, 230] on link "#OD3796" at bounding box center [162, 234] width 29 height 8
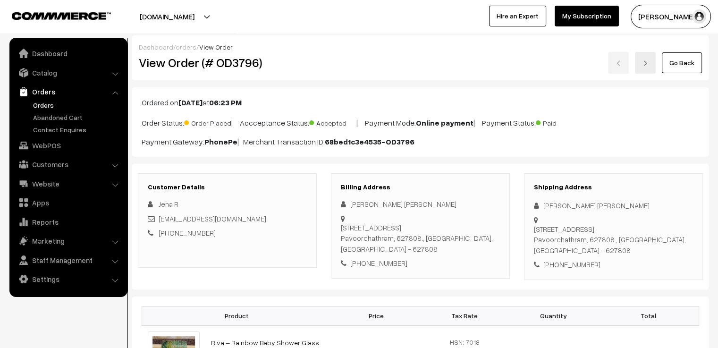
click at [183, 49] on link "orders" at bounding box center [186, 47] width 21 height 8
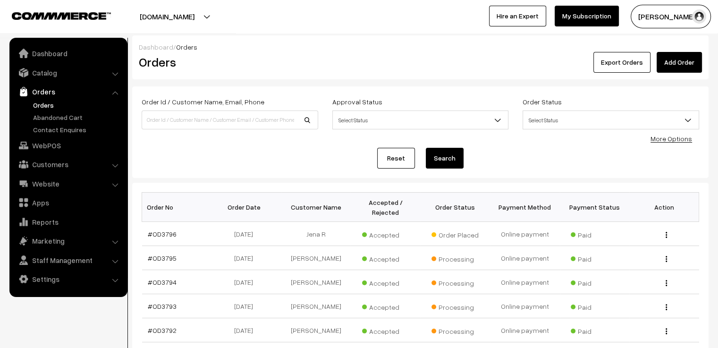
click at [285, 60] on h2 "Orders" at bounding box center [228, 62] width 178 height 15
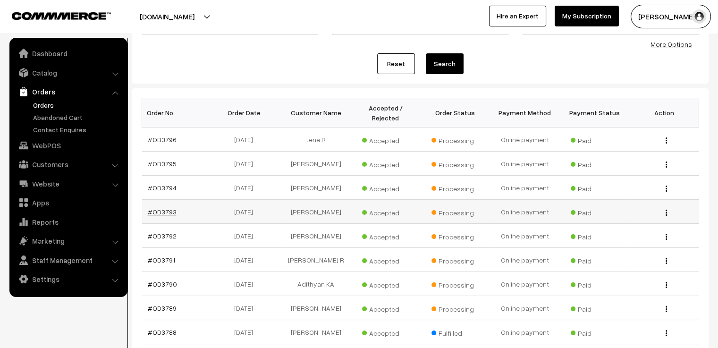
click at [168, 208] on link "#OD3793" at bounding box center [162, 212] width 29 height 8
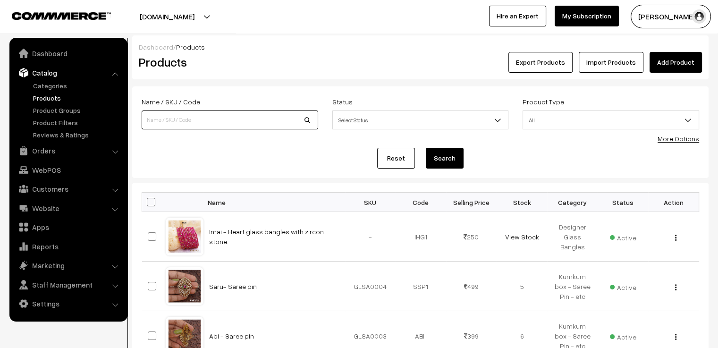
click at [175, 115] on input at bounding box center [230, 119] width 176 height 19
type input "AMI"
click at [426, 148] on button "Search" at bounding box center [445, 158] width 38 height 21
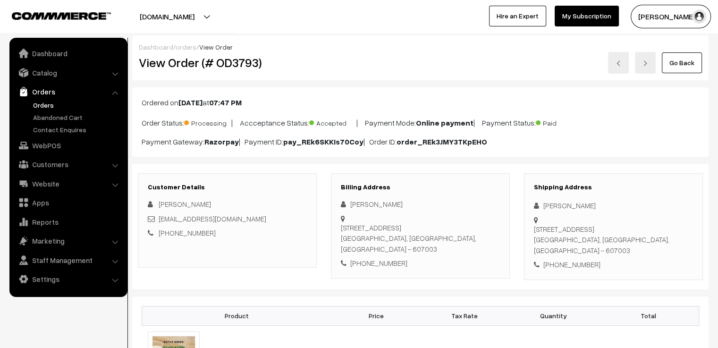
drag, startPoint x: 204, startPoint y: 141, endPoint x: 239, endPoint y: 142, distance: 35.4
click at [239, 142] on p "Payment Gateway: Razorpay | Payment ID: pay_REk6SKKIs70Coy | Order ID: order_RE…" at bounding box center [420, 141] width 557 height 11
click at [217, 151] on div "Ordered on [DATE] 07:47 PM Order Status: Processing | Accceptance Status: Accep…" at bounding box center [420, 121] width 576 height 69
click at [181, 50] on link "orders" at bounding box center [186, 47] width 21 height 8
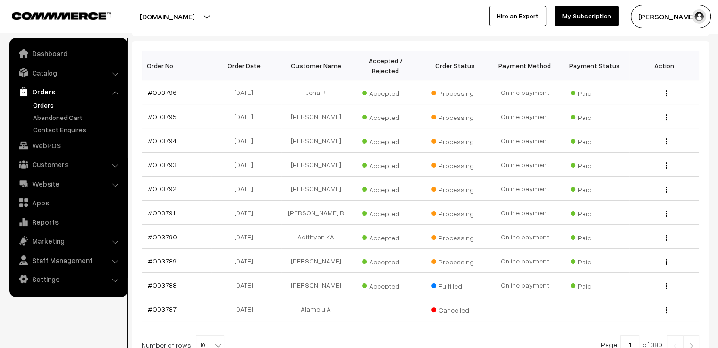
scroll to position [222, 0]
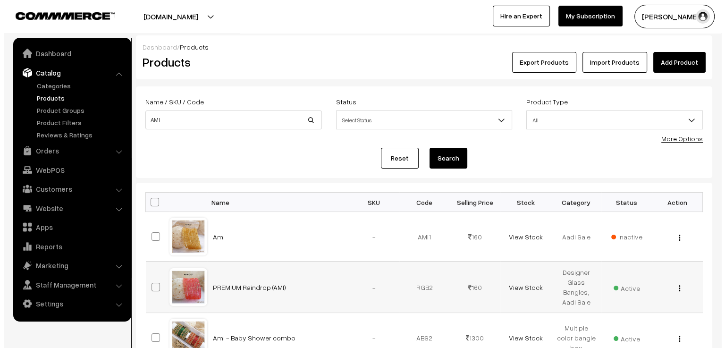
scroll to position [47, 0]
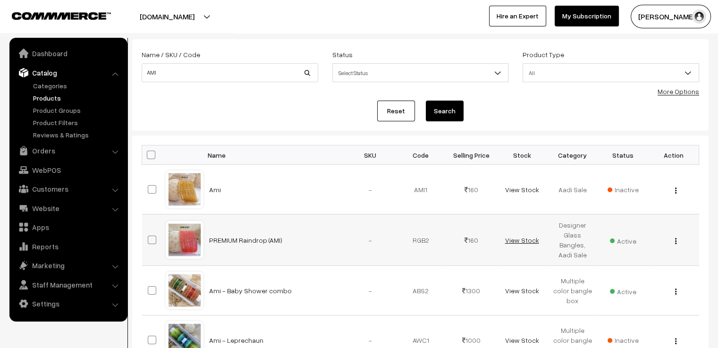
click at [516, 237] on link "View Stock" at bounding box center [521, 240] width 34 height 8
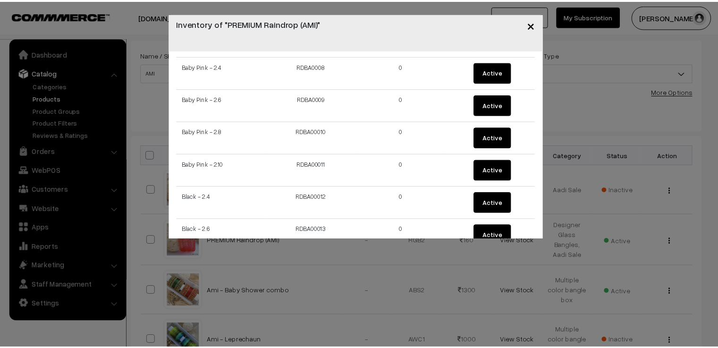
scroll to position [378, 0]
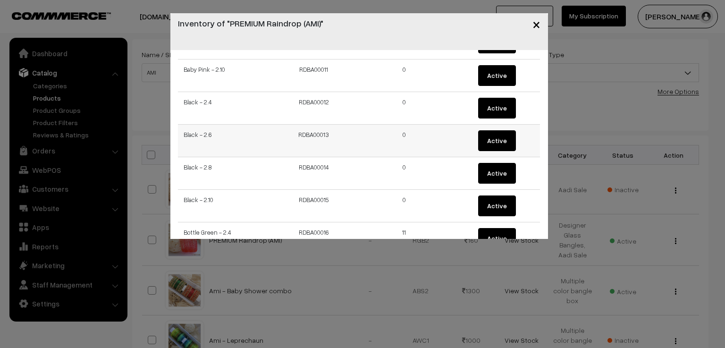
drag, startPoint x: 216, startPoint y: 136, endPoint x: 415, endPoint y: 131, distance: 199.7
click at [415, 131] on tr "Black - 2.6 RDBA00013 0 Active" at bounding box center [359, 141] width 362 height 33
click at [415, 131] on td "0" at bounding box center [404, 141] width 91 height 33
drag, startPoint x: 415, startPoint y: 131, endPoint x: 373, endPoint y: 138, distance: 42.6
click at [373, 138] on td "0" at bounding box center [404, 141] width 91 height 33
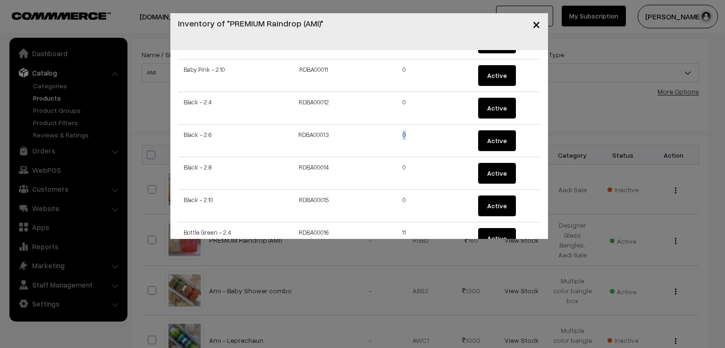
click at [535, 24] on span "×" at bounding box center [536, 23] width 8 height 17
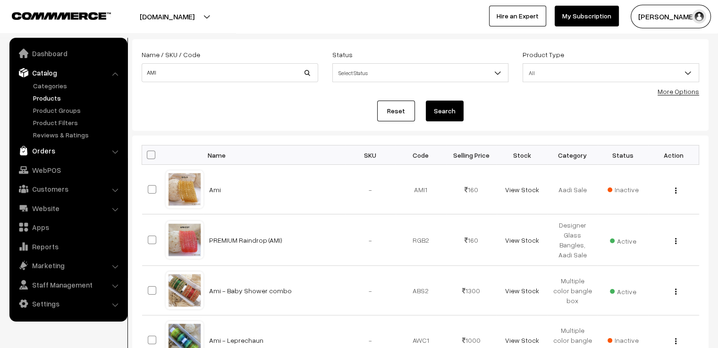
click at [50, 151] on link "Orders" at bounding box center [68, 150] width 112 height 17
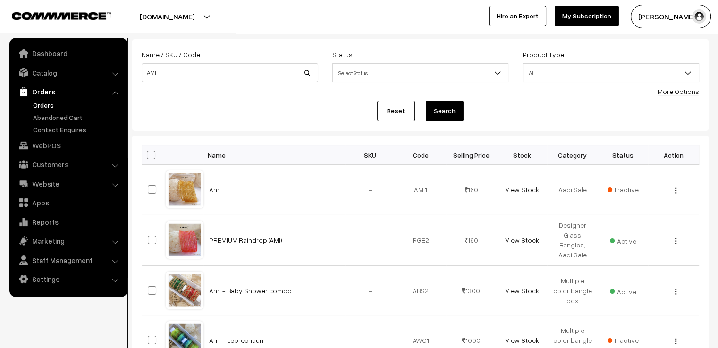
click at [46, 104] on link "Orders" at bounding box center [77, 105] width 93 height 10
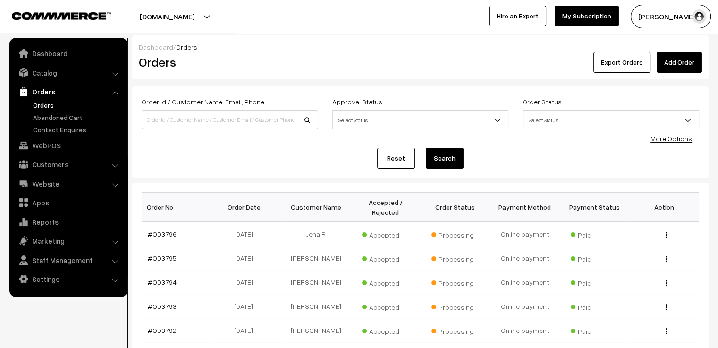
click at [533, 143] on div "Order Id / Customer Name, Email, Phone Approval Status Select Status Awaiting A…" at bounding box center [420, 132] width 557 height 73
click at [672, 60] on link "Add Order" at bounding box center [678, 62] width 45 height 21
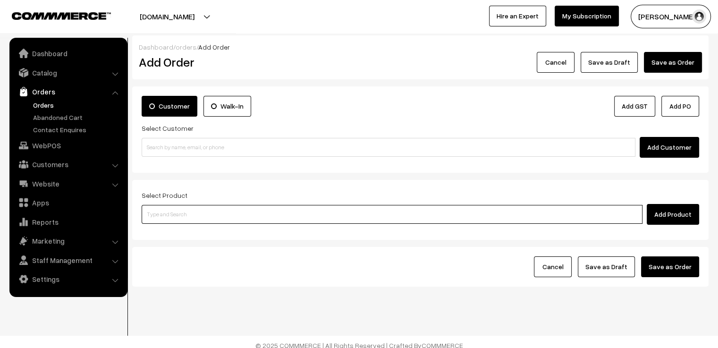
click at [211, 223] on input at bounding box center [392, 214] width 501 height 19
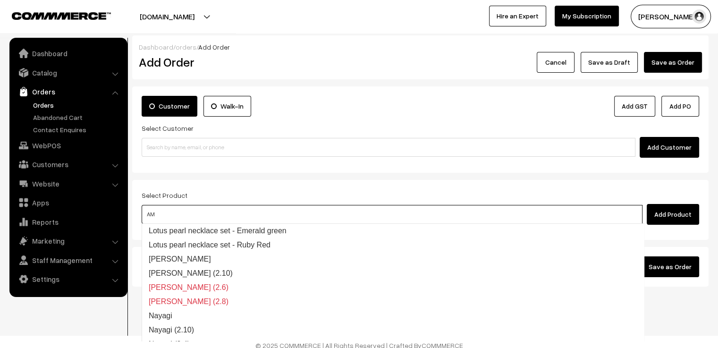
type input "AMI"
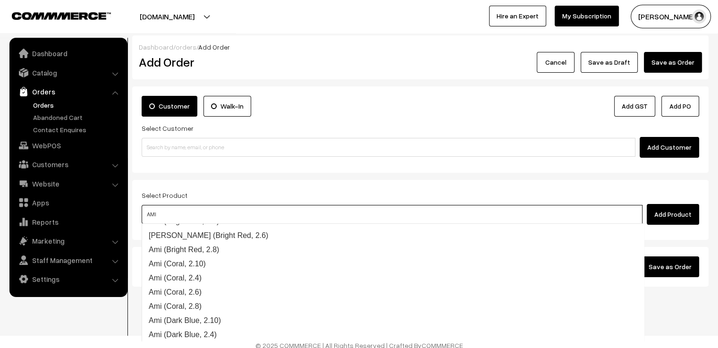
scroll to position [378, 0]
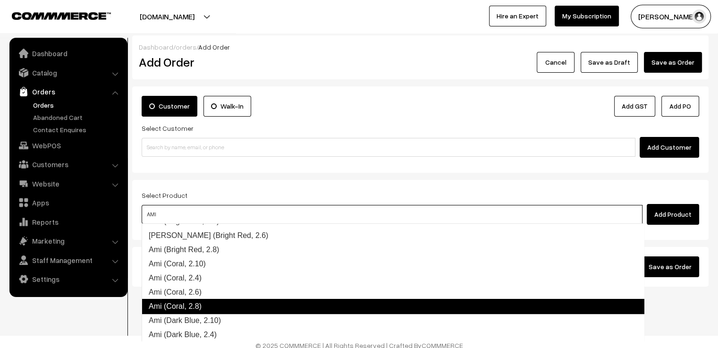
click at [197, 307] on link "Ami (Coral, 2.8)" at bounding box center [393, 306] width 503 height 15
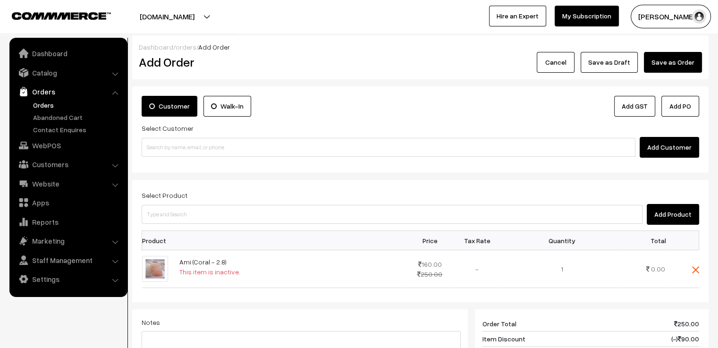
scroll to position [250, 0]
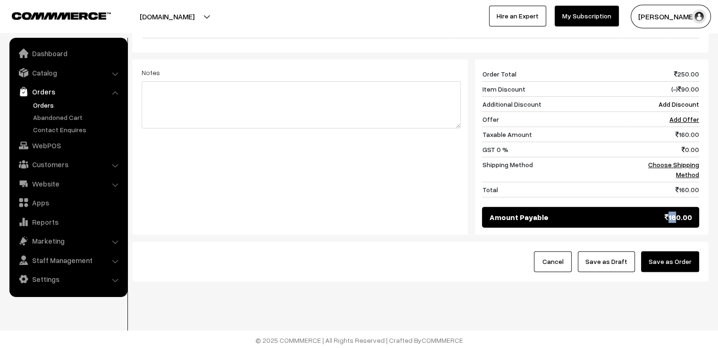
drag, startPoint x: 671, startPoint y: 202, endPoint x: 666, endPoint y: 210, distance: 8.5
click at [666, 210] on div "160 Order Total 250.00 Item Discount (-) 90.00 Additional Discount Add Discount…" at bounding box center [587, 146] width 238 height 175
click at [635, 220] on div "Amount Payable 160.00" at bounding box center [590, 217] width 217 height 21
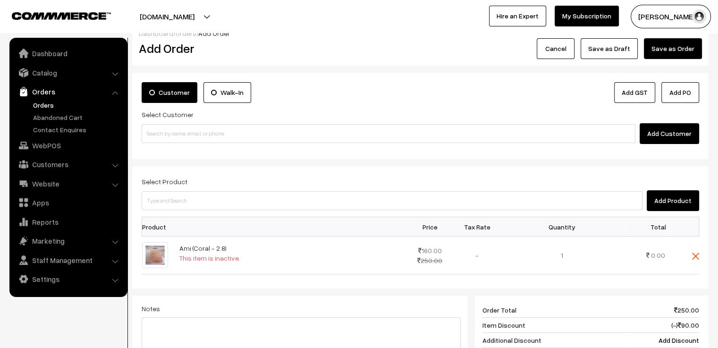
scroll to position [0, 0]
